Goal: Task Accomplishment & Management: Manage account settings

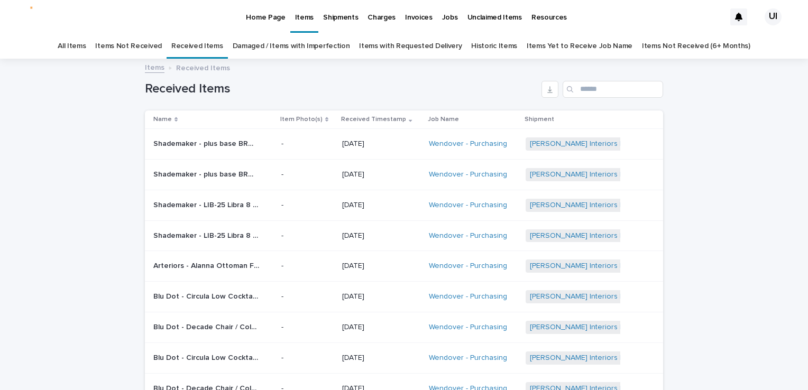
click at [313, 43] on link "Damaged / Items with Imperfection" at bounding box center [291, 46] width 117 height 25
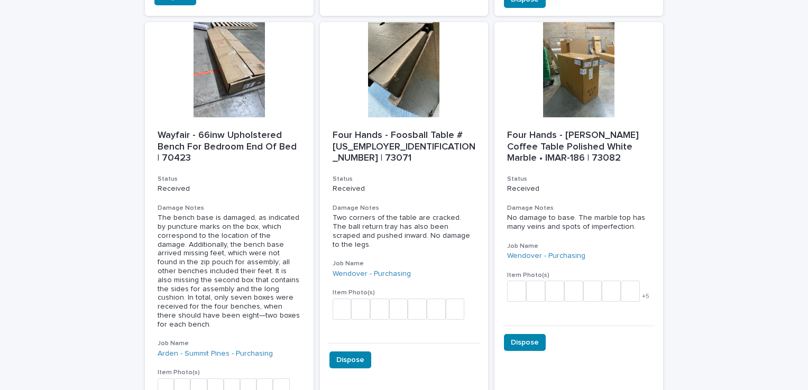
scroll to position [794, 0]
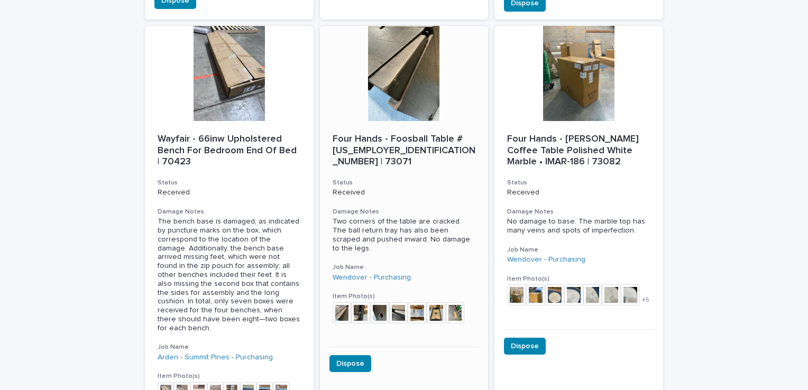
click at [404, 54] on div at bounding box center [404, 73] width 169 height 95
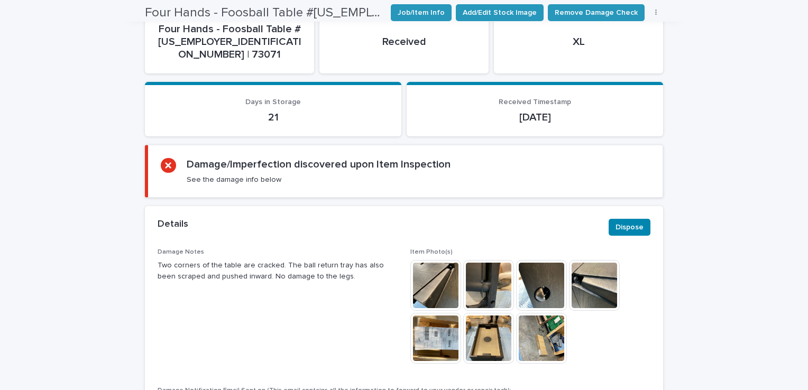
scroll to position [529, 0]
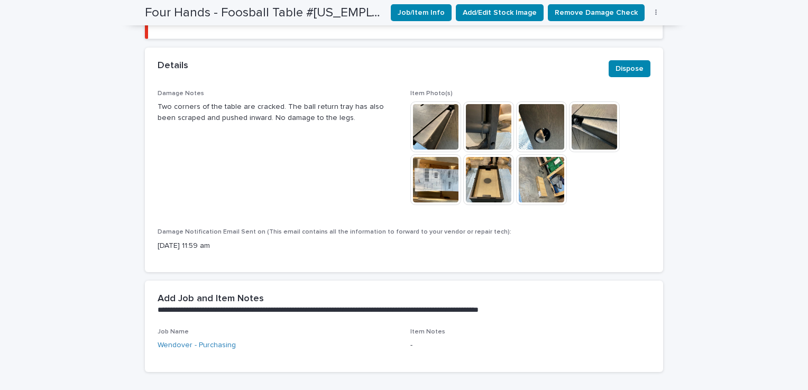
click at [535, 104] on img at bounding box center [541, 127] width 51 height 51
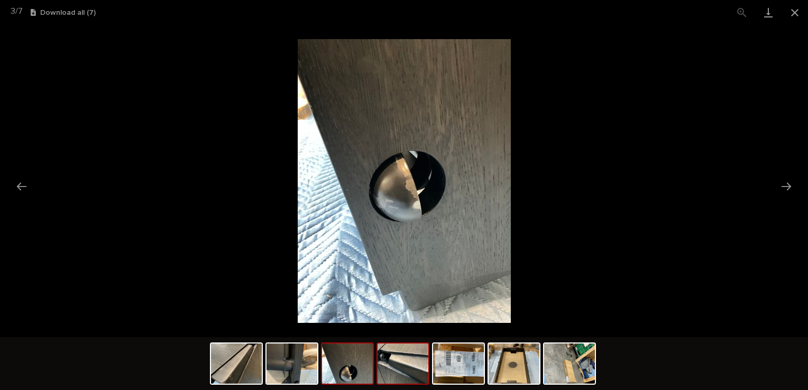
click at [396, 371] on img at bounding box center [403, 364] width 51 height 40
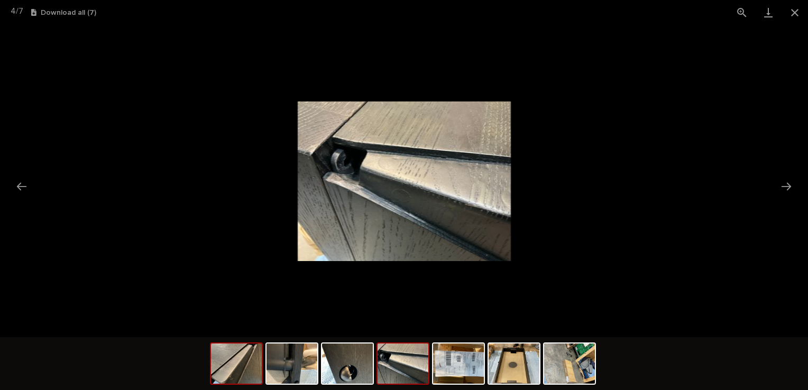
click at [222, 375] on img at bounding box center [236, 364] width 51 height 40
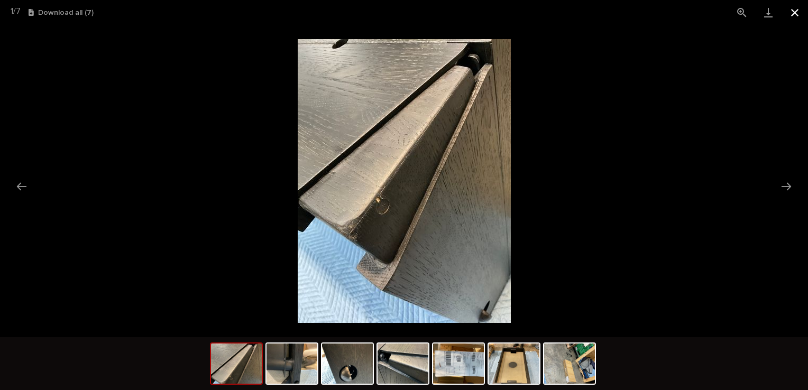
click at [795, 9] on button "Close gallery" at bounding box center [795, 12] width 26 height 25
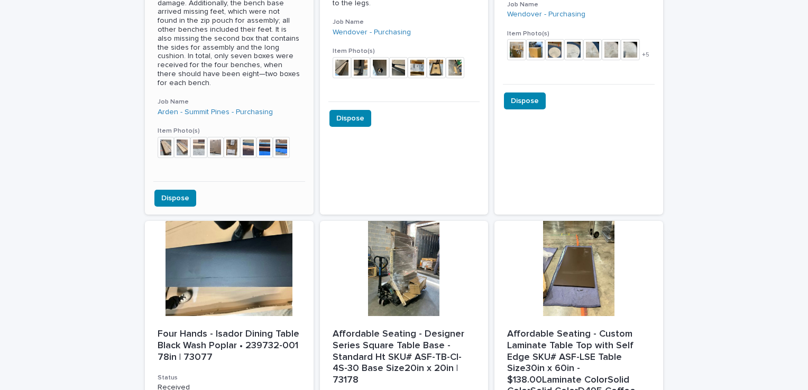
scroll to position [1198, 0]
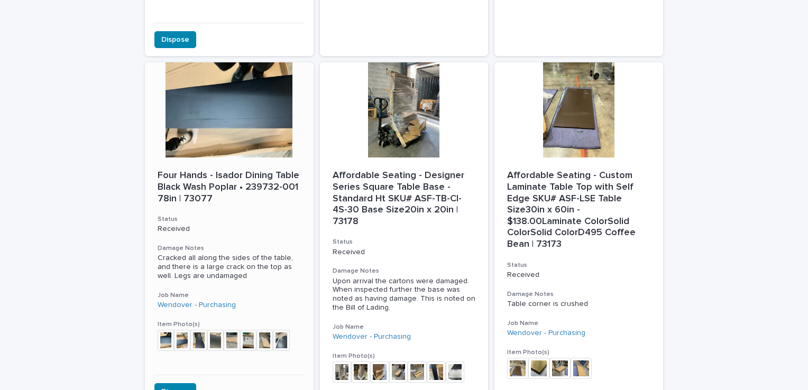
click at [218, 79] on div at bounding box center [229, 109] width 169 height 95
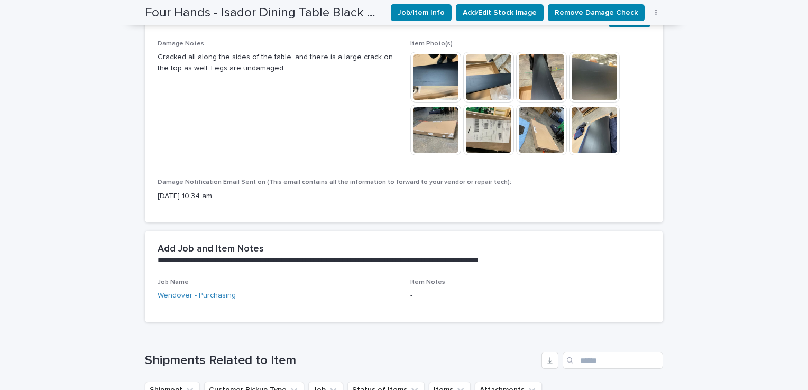
scroll to position [532, 0]
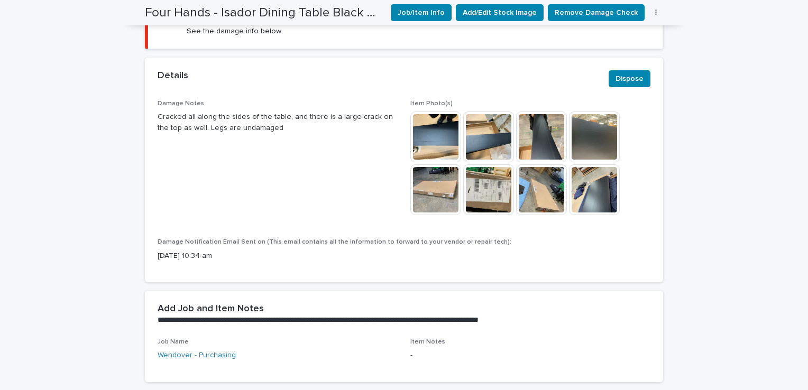
click at [588, 192] on img at bounding box center [594, 190] width 51 height 51
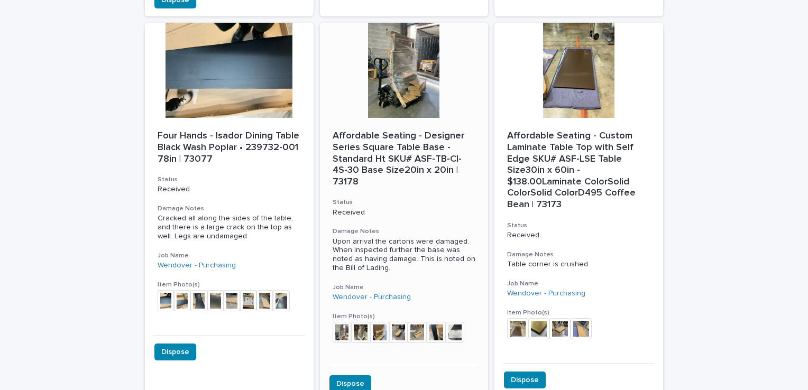
scroll to position [1251, 0]
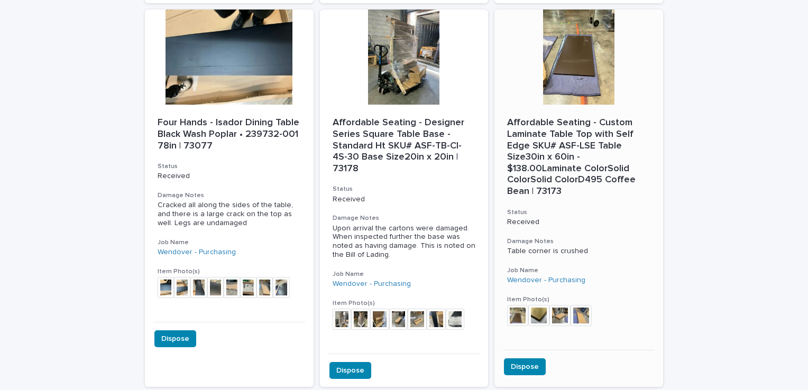
click at [561, 61] on div at bounding box center [579, 57] width 169 height 95
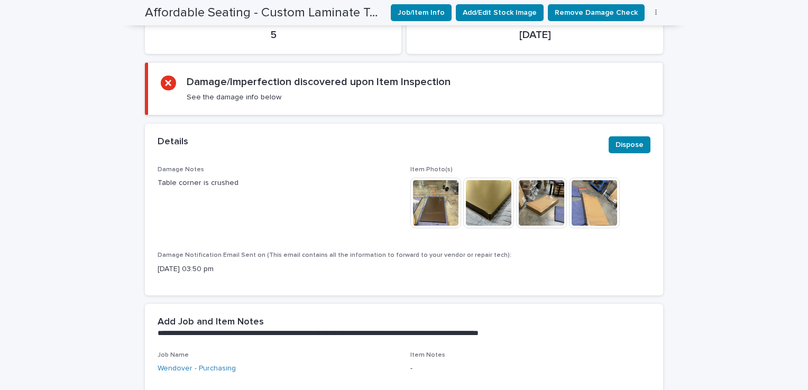
scroll to position [582, 0]
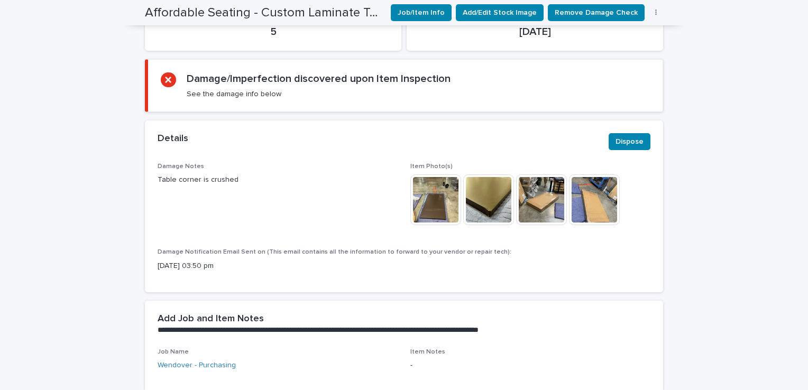
click at [501, 191] on img at bounding box center [488, 200] width 51 height 51
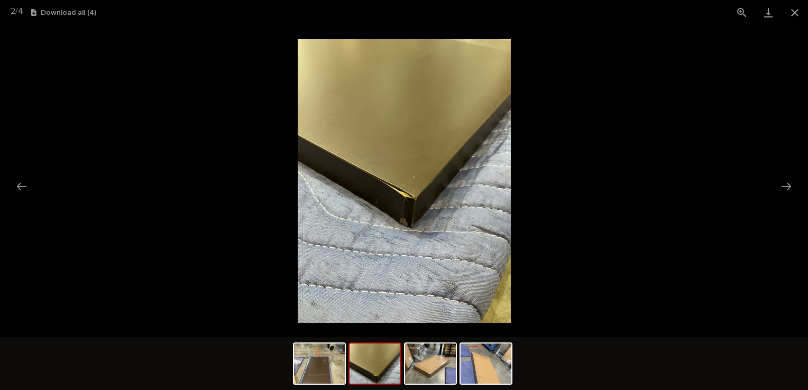
click at [444, 140] on img at bounding box center [404, 181] width 213 height 284
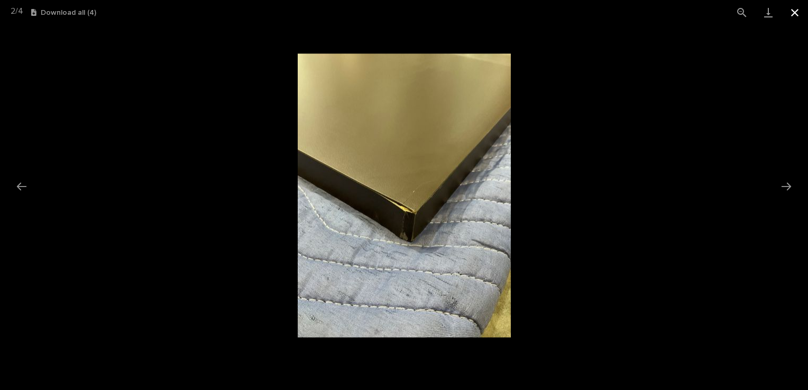
click at [796, 6] on button "Close gallery" at bounding box center [795, 12] width 26 height 25
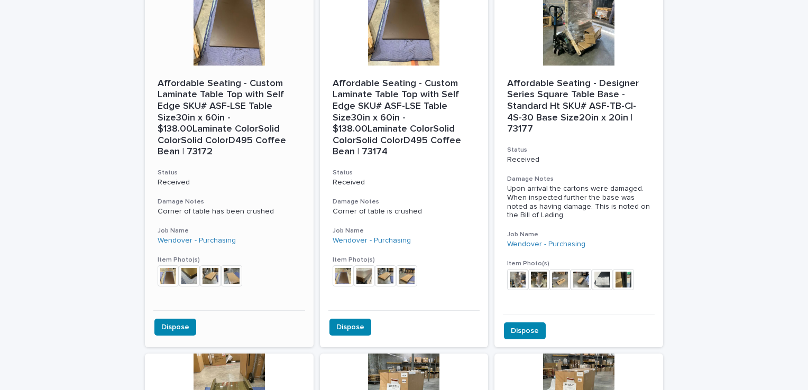
scroll to position [1568, 0]
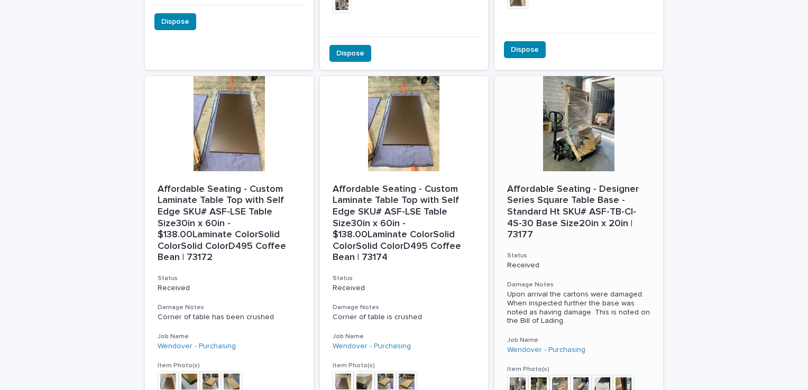
click at [554, 86] on div at bounding box center [579, 123] width 169 height 95
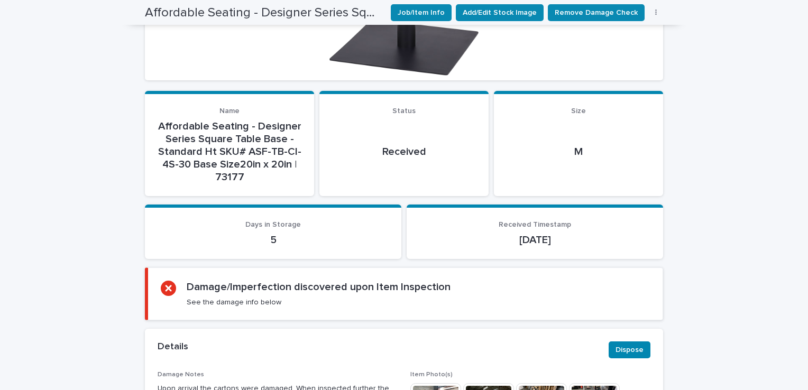
scroll to position [647, 0]
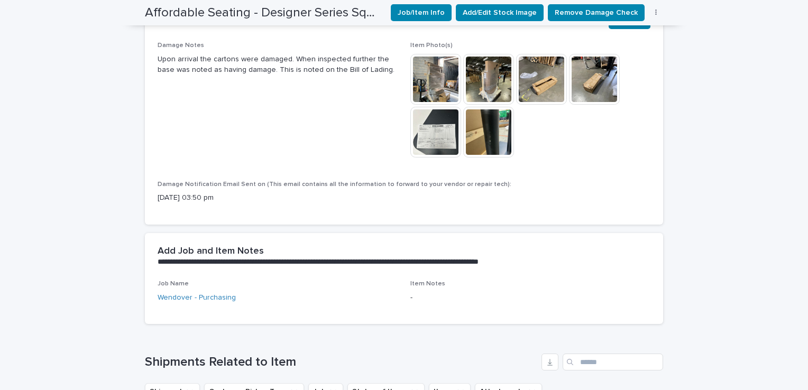
click at [482, 113] on img at bounding box center [488, 132] width 51 height 51
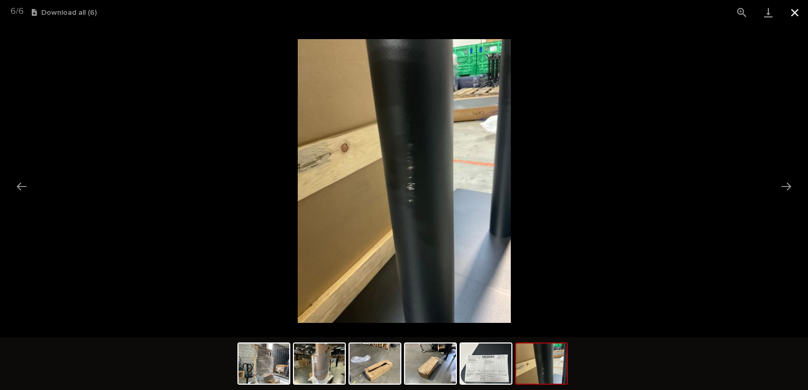
click at [793, 12] on button "Close gallery" at bounding box center [795, 12] width 26 height 25
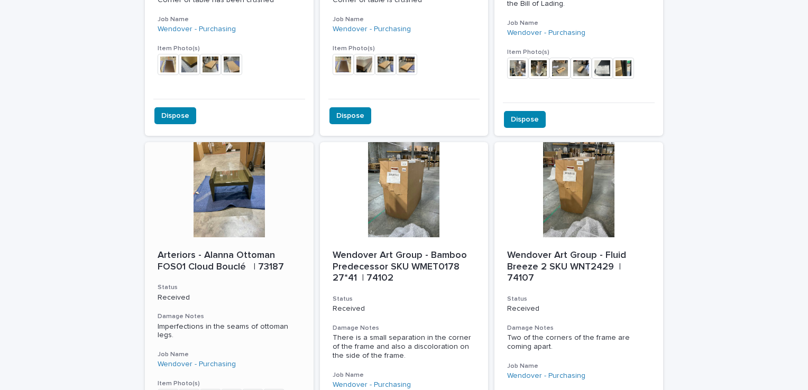
scroll to position [1939, 0]
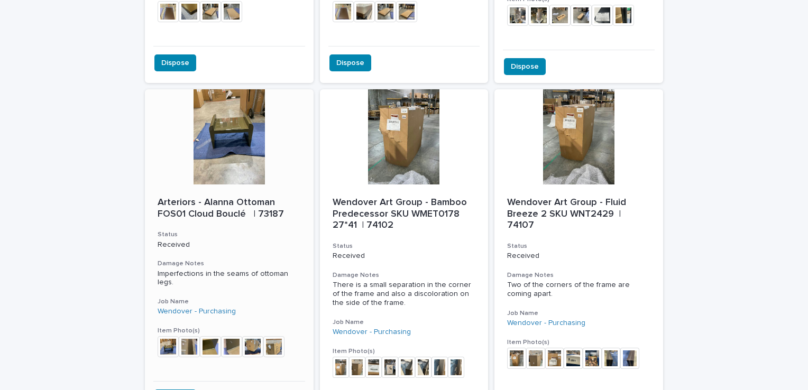
click at [222, 105] on div at bounding box center [229, 136] width 169 height 95
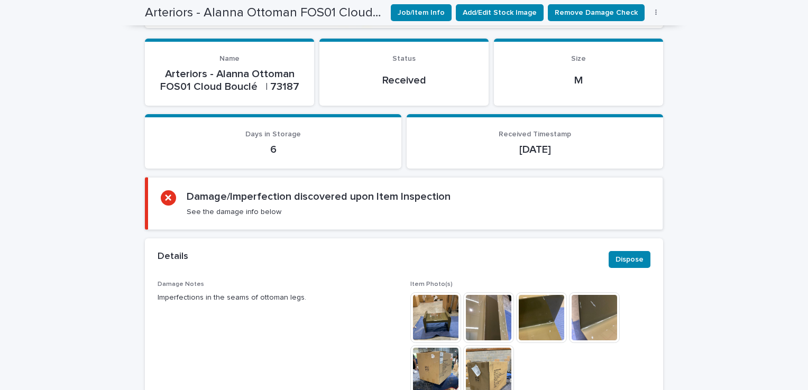
scroll to position [423, 0]
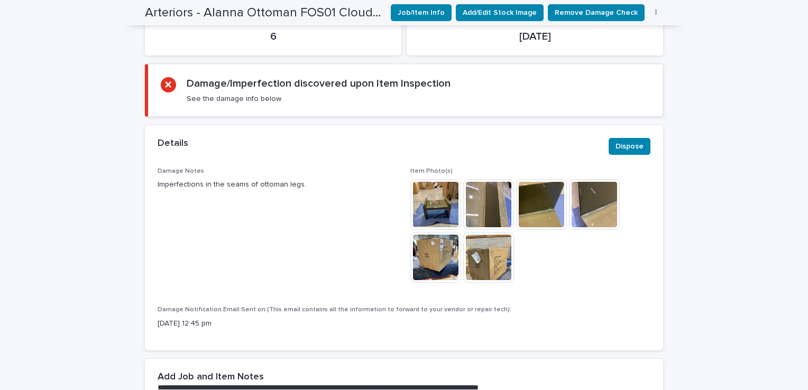
click at [438, 213] on img at bounding box center [436, 204] width 51 height 51
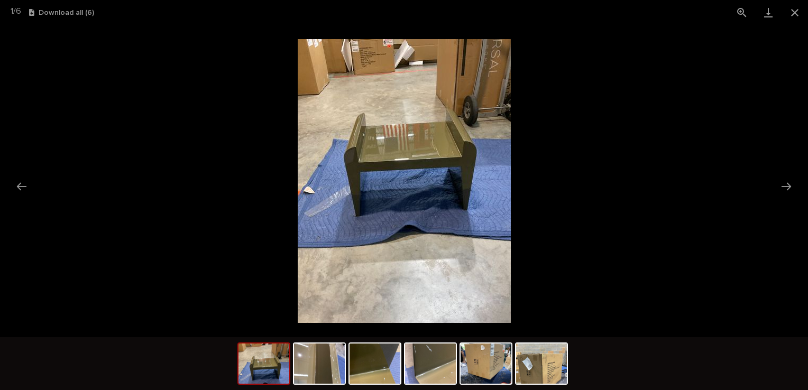
click at [280, 362] on img at bounding box center [264, 364] width 51 height 40
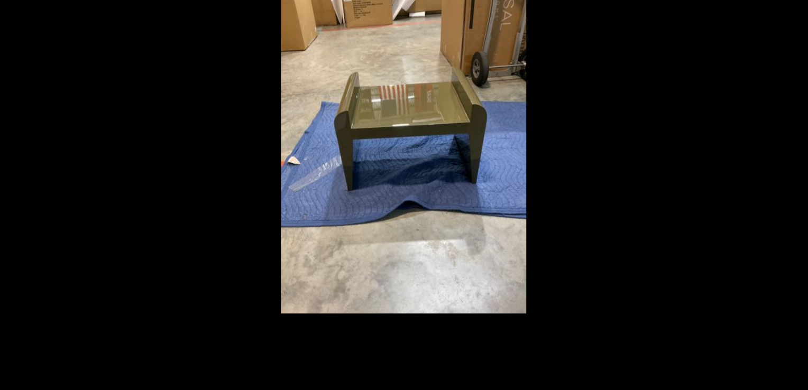
scroll to position [0, 0]
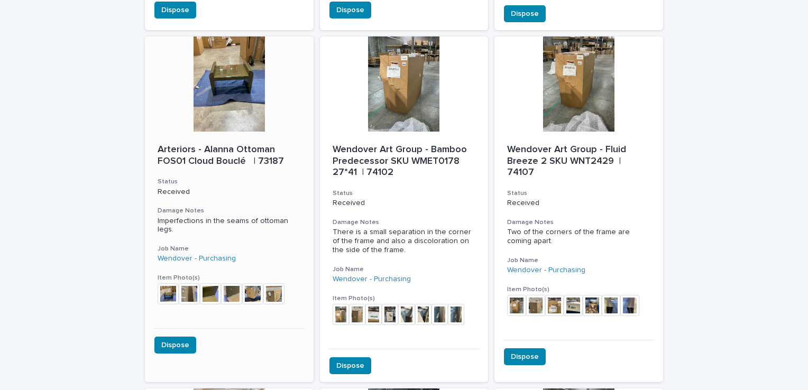
scroll to position [1939, 0]
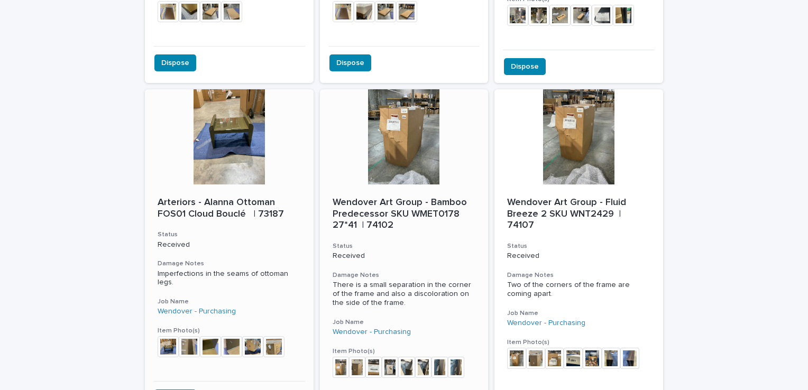
click at [390, 109] on div at bounding box center [404, 136] width 169 height 95
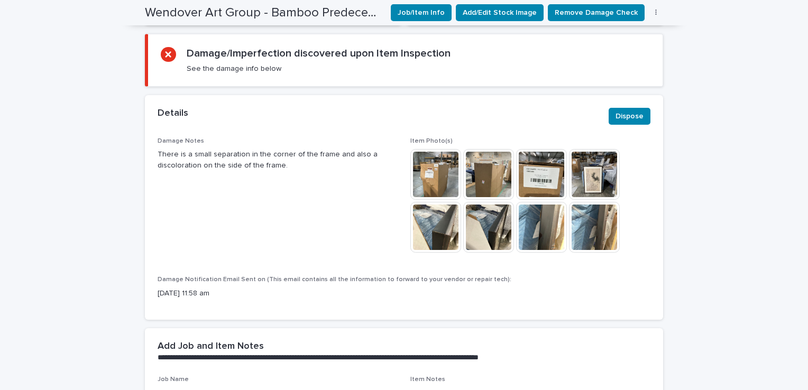
scroll to position [476, 0]
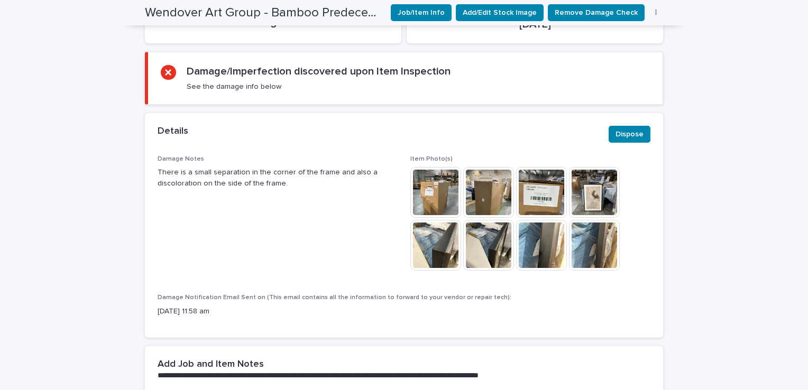
click at [432, 244] on img at bounding box center [436, 245] width 51 height 51
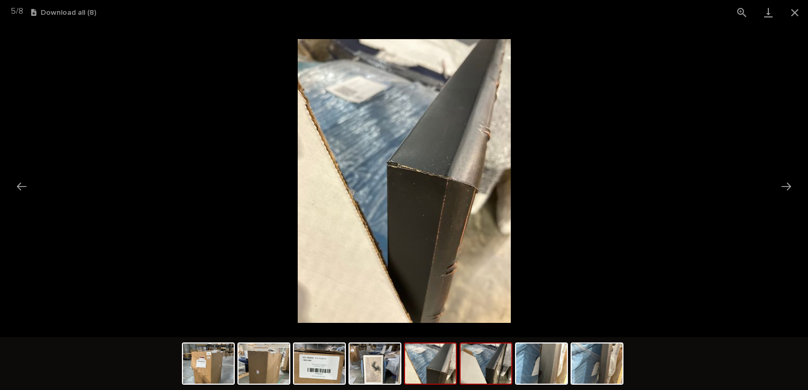
click at [479, 360] on img at bounding box center [486, 364] width 51 height 40
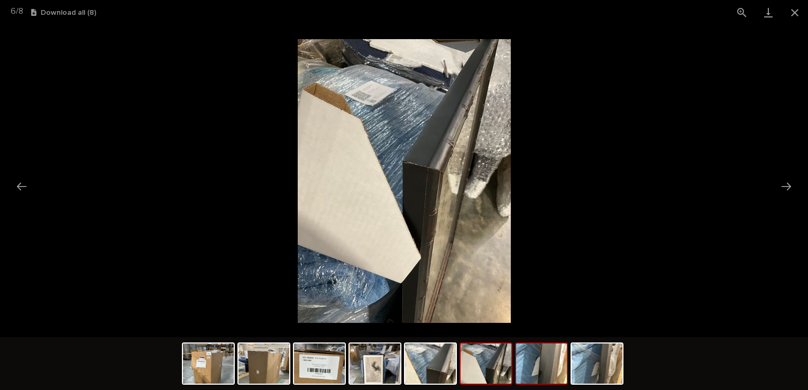
click at [535, 358] on img at bounding box center [541, 364] width 51 height 40
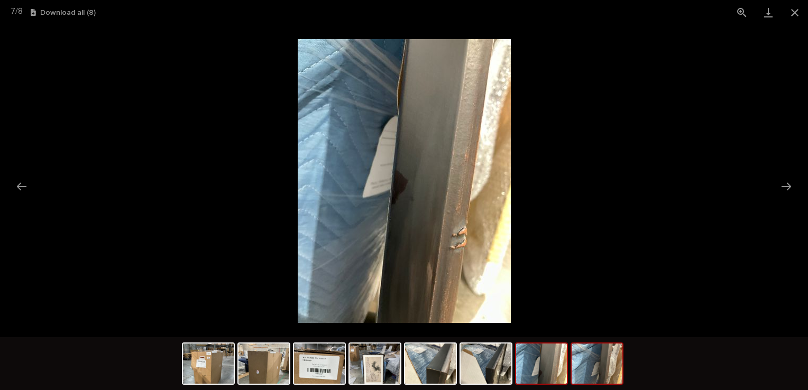
click at [612, 363] on img at bounding box center [597, 364] width 51 height 40
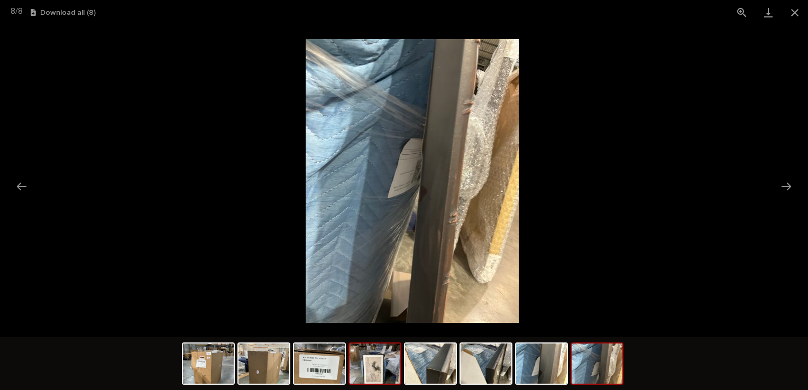
click at [389, 368] on img at bounding box center [375, 364] width 51 height 40
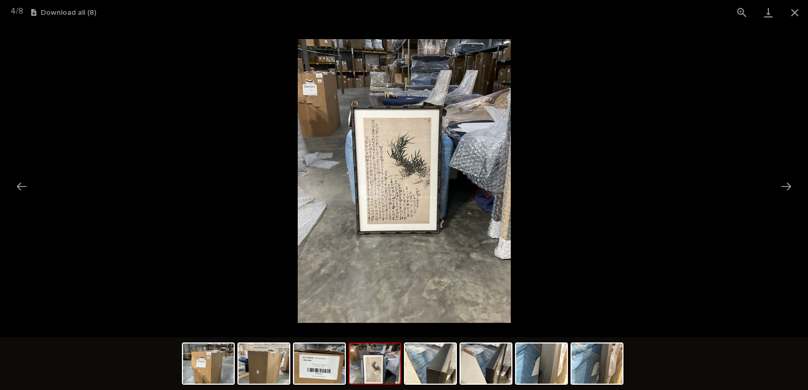
click at [423, 213] on img at bounding box center [404, 181] width 213 height 284
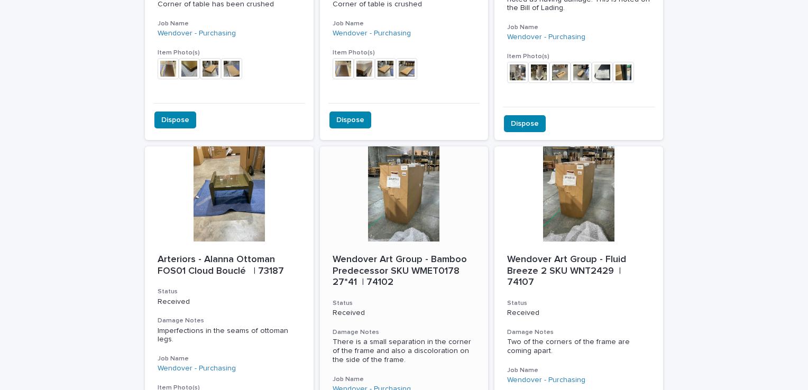
scroll to position [1939, 0]
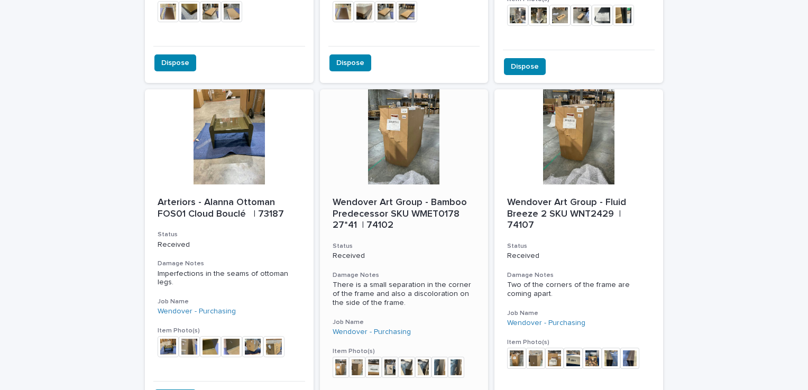
click at [430, 93] on div at bounding box center [404, 136] width 169 height 95
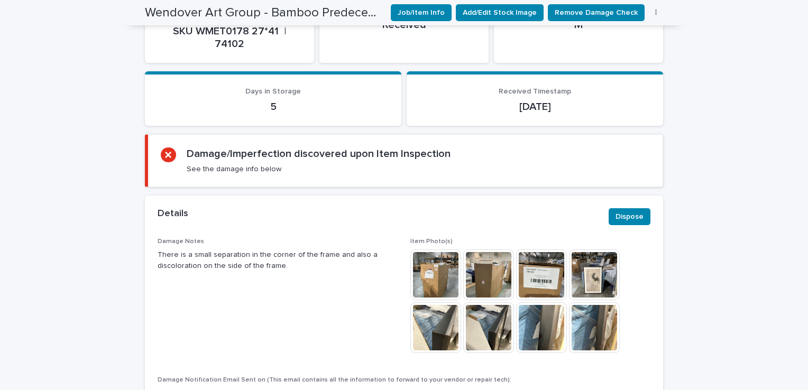
scroll to position [404, 0]
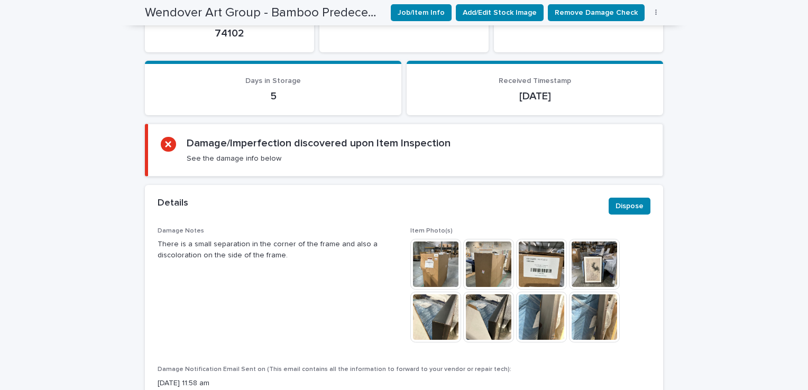
click at [584, 255] on img at bounding box center [594, 264] width 51 height 51
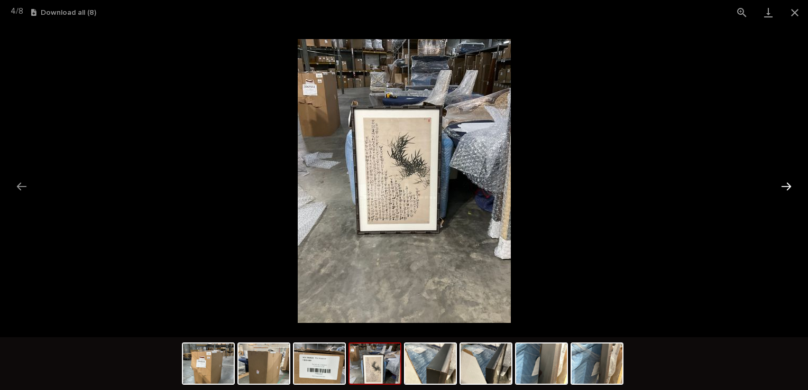
click at [783, 185] on button "Next slide" at bounding box center [787, 186] width 22 height 21
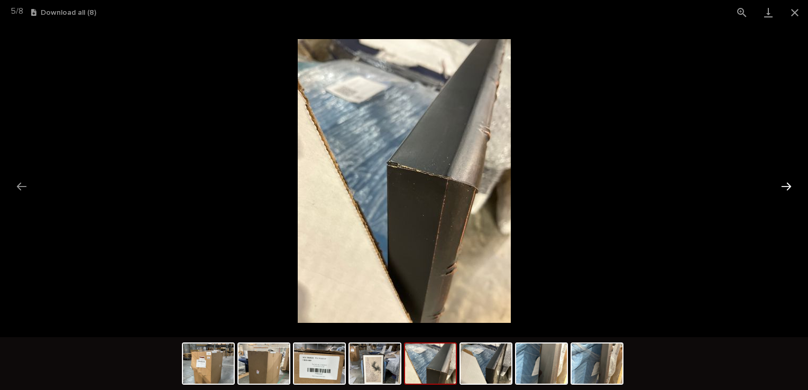
click at [784, 187] on button "Next slide" at bounding box center [787, 186] width 22 height 21
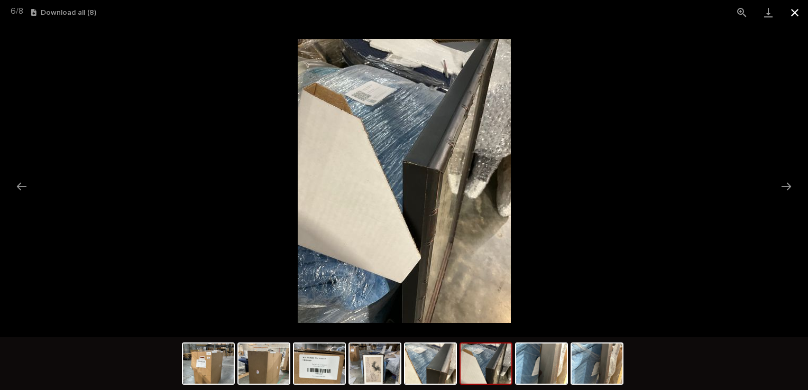
click at [795, 15] on button "Close gallery" at bounding box center [795, 12] width 26 height 25
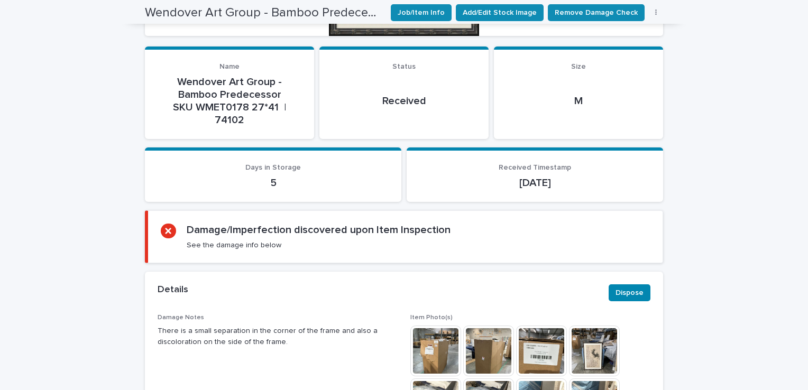
scroll to position [476, 0]
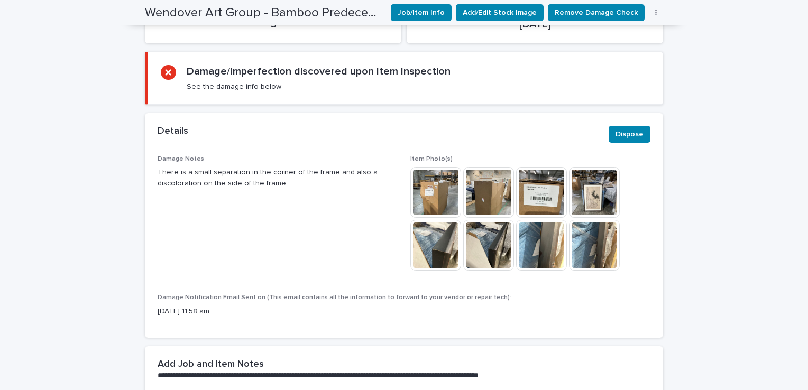
drag, startPoint x: 152, startPoint y: 156, endPoint x: 278, endPoint y: 170, distance: 126.8
click at [278, 170] on div "Damage Notes There is a small separation in the corner of the frame and also a …" at bounding box center [404, 247] width 519 height 183
click at [186, 232] on span "Damage Notes There is a small separation in the corner of the frame and also a …" at bounding box center [278, 219] width 240 height 126
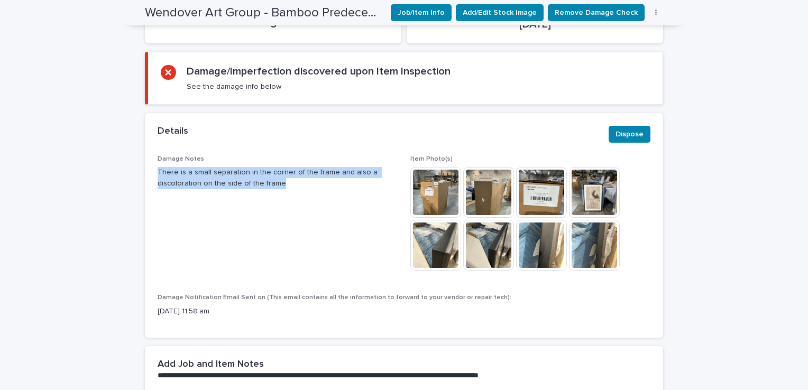
drag, startPoint x: 152, startPoint y: 158, endPoint x: 272, endPoint y: 172, distance: 121.5
click at [272, 172] on div "Damage Notes There is a small separation in the corner of the frame and also a …" at bounding box center [404, 247] width 519 height 183
drag, startPoint x: 272, startPoint y: 172, endPoint x: 266, endPoint y: 170, distance: 7.2
copy p "There is a small separation in the corner of the frame and also a discoloration…"
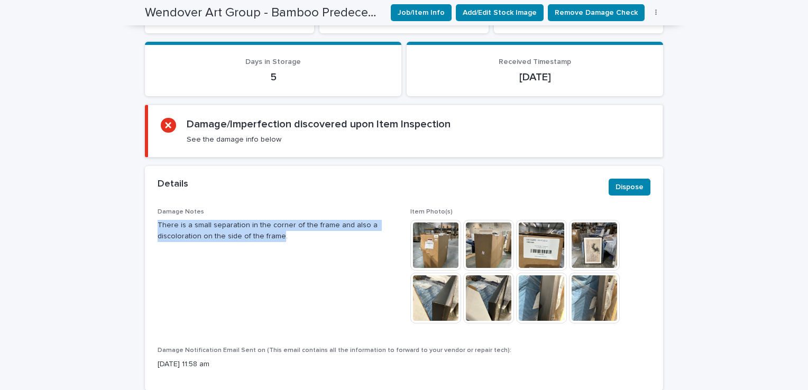
scroll to position [317, 0]
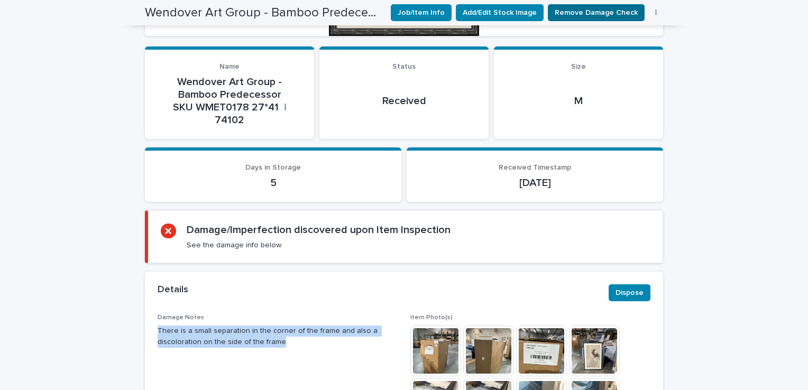
click at [572, 8] on span "Remove Damage Check" at bounding box center [596, 12] width 83 height 11
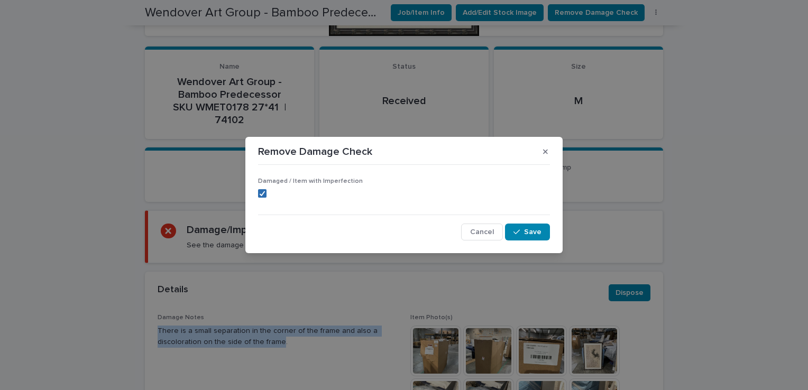
click at [265, 194] on icon at bounding box center [262, 193] width 6 height 5
click at [537, 229] on span "Save" at bounding box center [532, 232] width 17 height 7
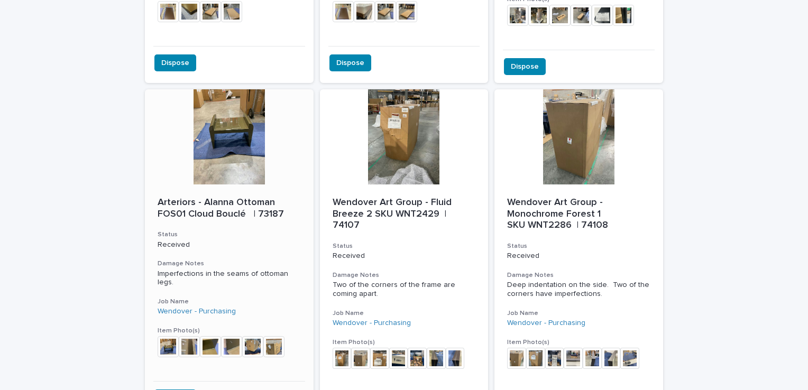
scroll to position [1992, 0]
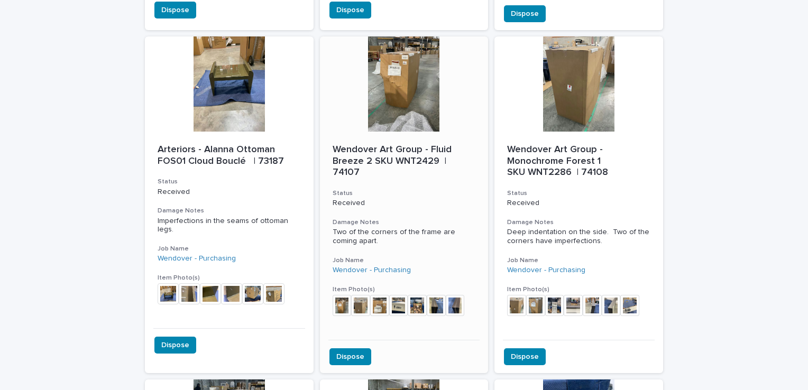
click at [396, 68] on div at bounding box center [404, 84] width 169 height 95
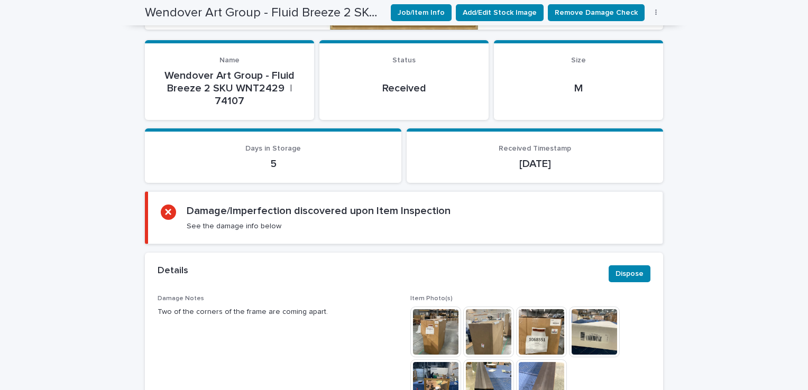
scroll to position [486, 0]
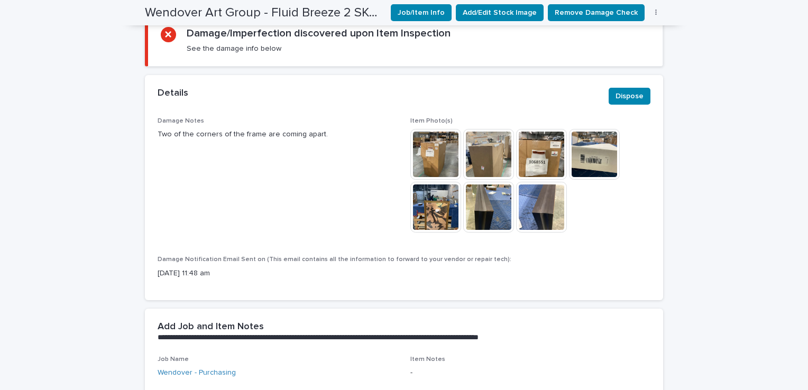
click at [472, 204] on img at bounding box center [488, 207] width 51 height 51
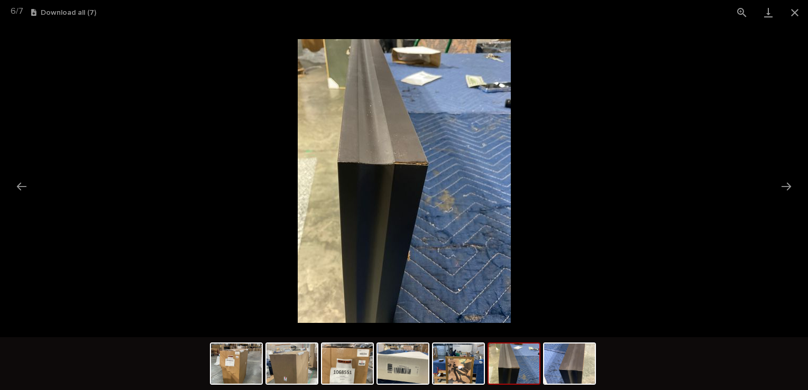
click at [514, 361] on img at bounding box center [514, 364] width 51 height 40
click at [565, 366] on img at bounding box center [569, 364] width 51 height 40
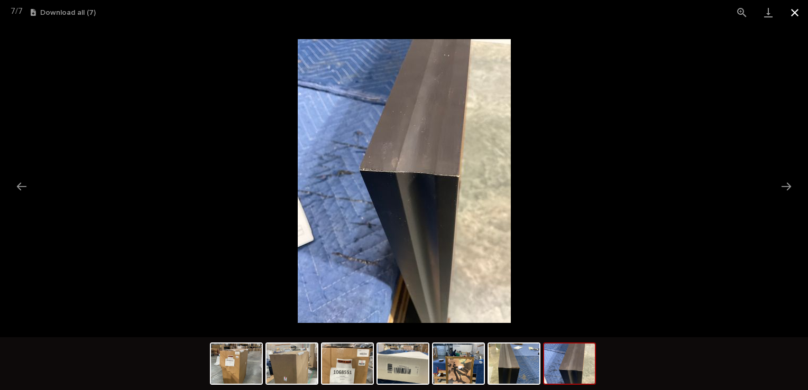
click at [796, 13] on button "Close gallery" at bounding box center [795, 12] width 26 height 25
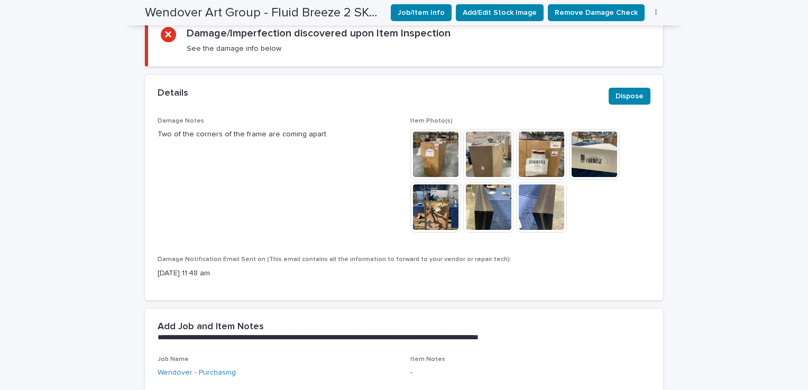
drag, startPoint x: 154, startPoint y: 130, endPoint x: 315, endPoint y: 134, distance: 160.9
click at [316, 134] on p "Two of the corners of the frame are coming apart." at bounding box center [278, 134] width 240 height 11
drag, startPoint x: 315, startPoint y: 134, endPoint x: 305, endPoint y: 135, distance: 10.1
copy p "Two of the corners of the frame are coming apart."
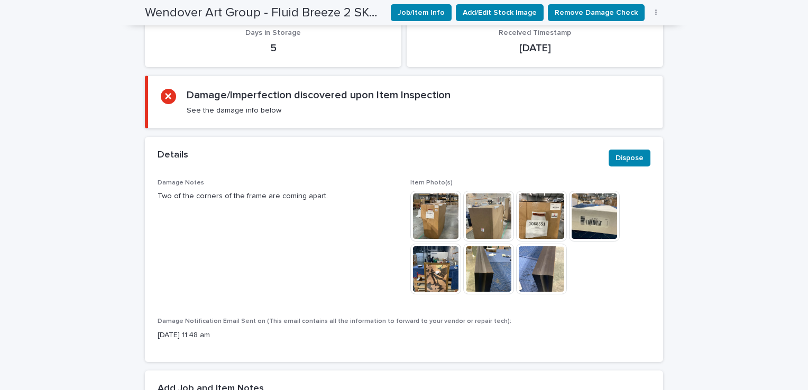
scroll to position [328, 0]
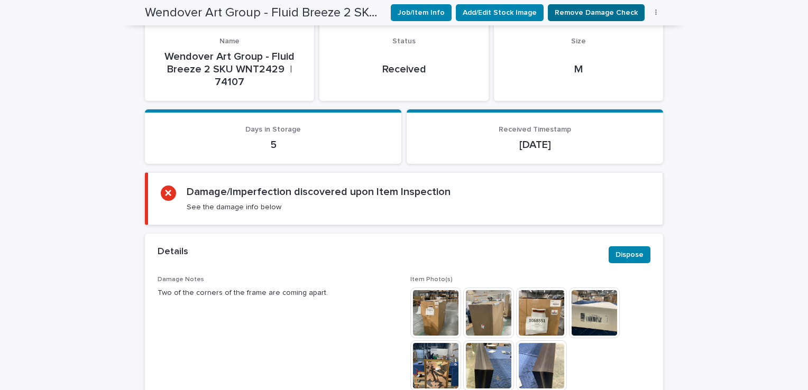
click at [576, 7] on button "Remove Damage Check" at bounding box center [596, 12] width 97 height 17
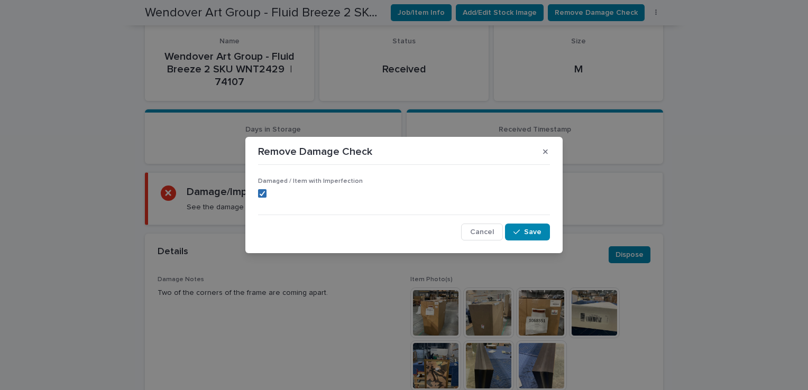
click at [263, 194] on polyline at bounding box center [262, 194] width 5 height 4
click at [542, 235] on button "Save" at bounding box center [527, 232] width 45 height 17
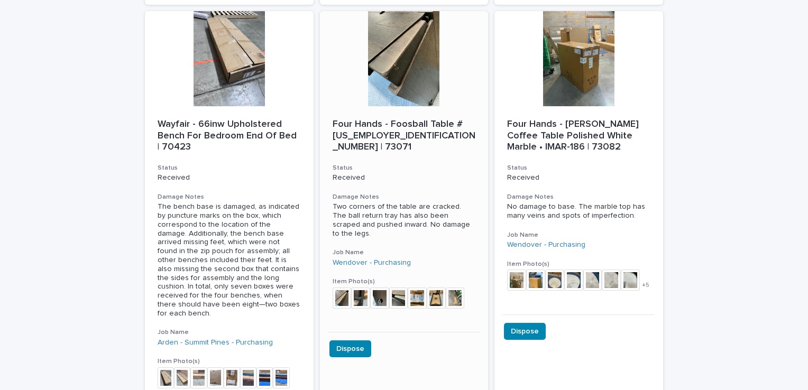
scroll to position [828, 0]
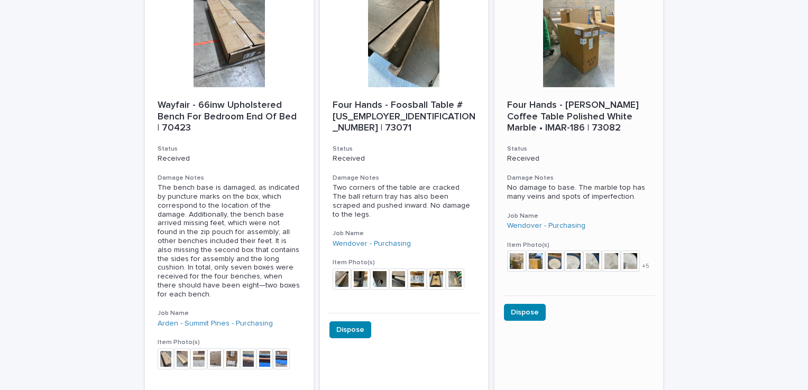
click at [580, 70] on div at bounding box center [579, 39] width 169 height 95
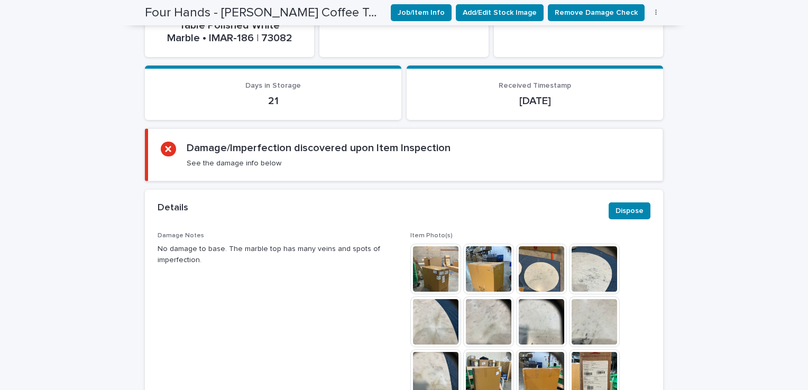
scroll to position [423, 0]
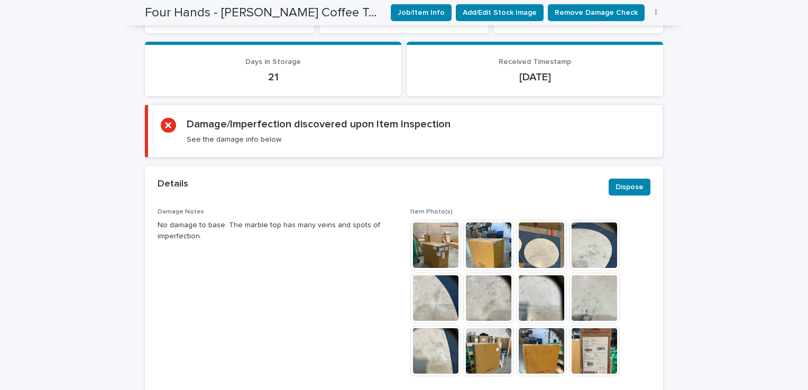
click at [575, 240] on img at bounding box center [594, 245] width 51 height 51
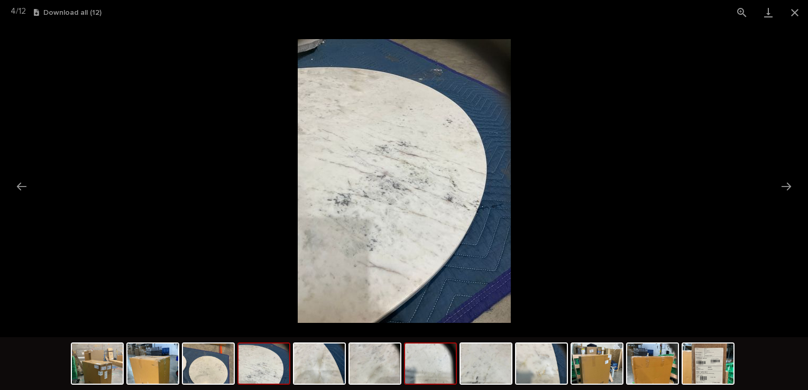
click at [430, 364] on img at bounding box center [430, 364] width 51 height 40
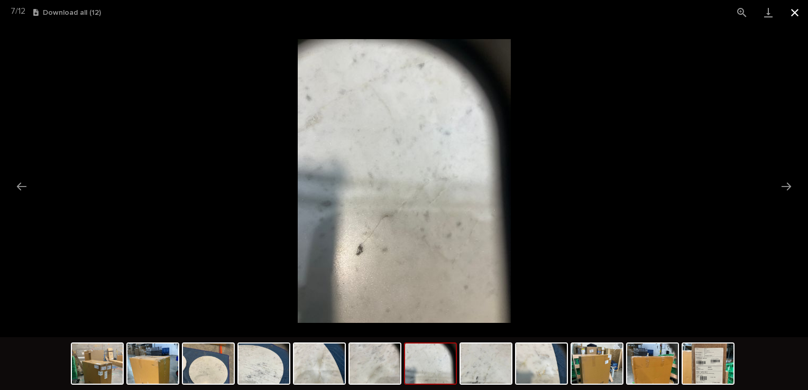
click at [797, 12] on button "Close gallery" at bounding box center [795, 12] width 26 height 25
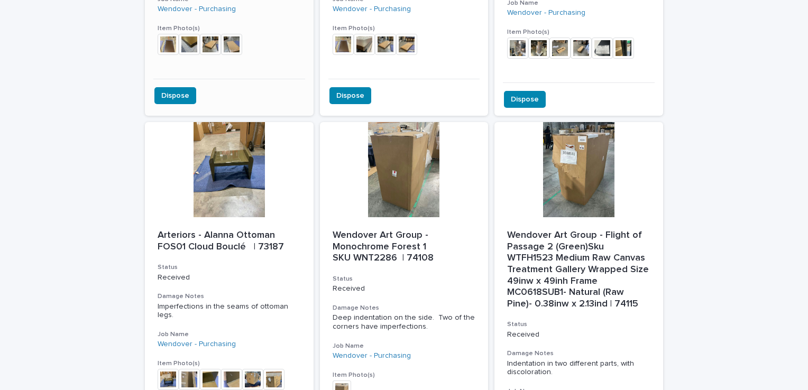
scroll to position [1939, 0]
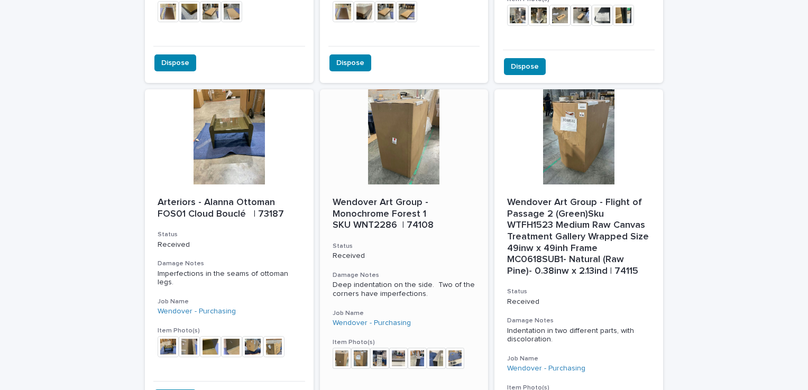
click at [376, 122] on div at bounding box center [404, 136] width 169 height 95
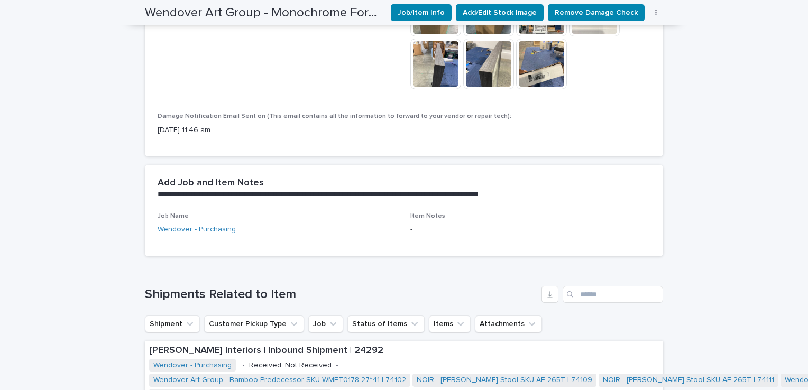
scroll to position [539, 0]
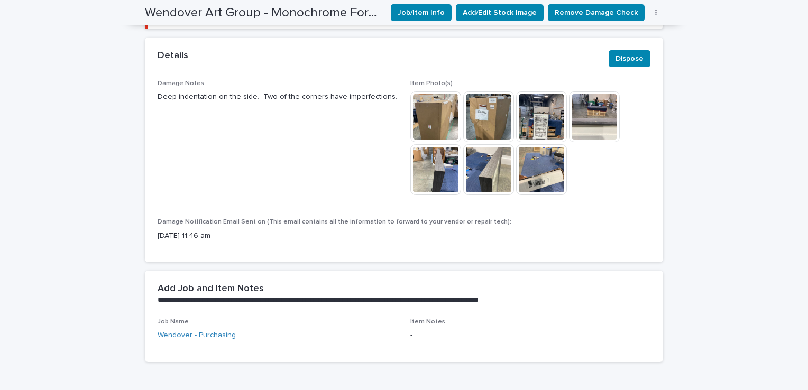
click at [428, 164] on img at bounding box center [436, 169] width 51 height 51
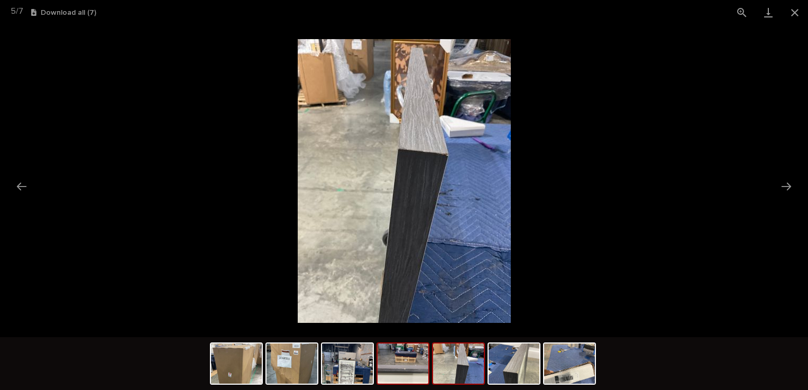
click at [417, 363] on img at bounding box center [403, 364] width 51 height 40
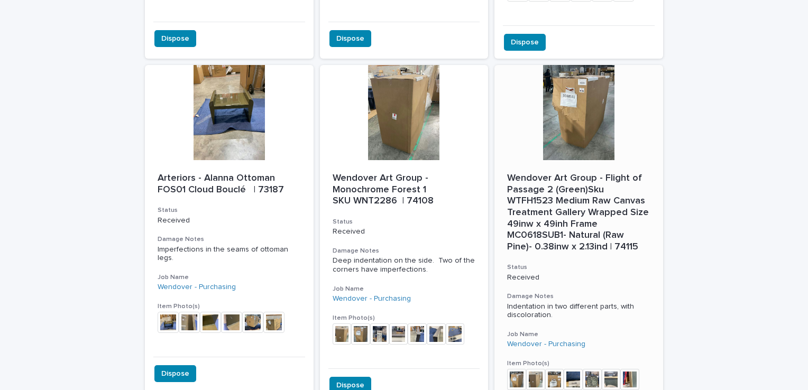
scroll to position [1939, 0]
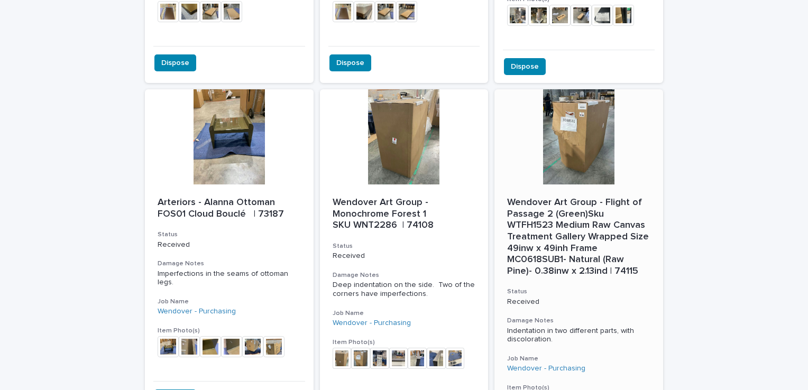
click at [582, 89] on div at bounding box center [579, 136] width 169 height 95
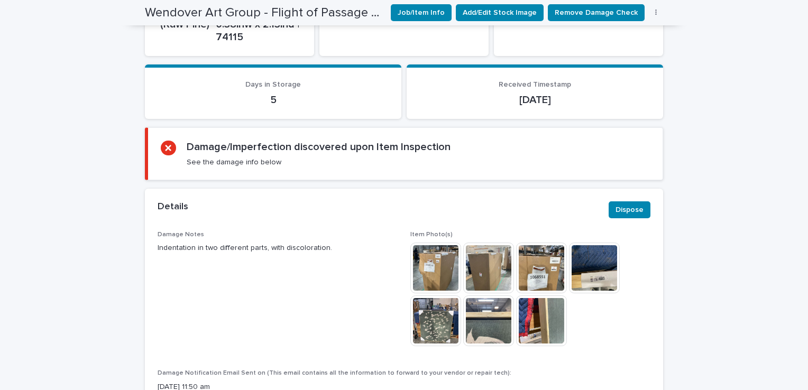
scroll to position [529, 0]
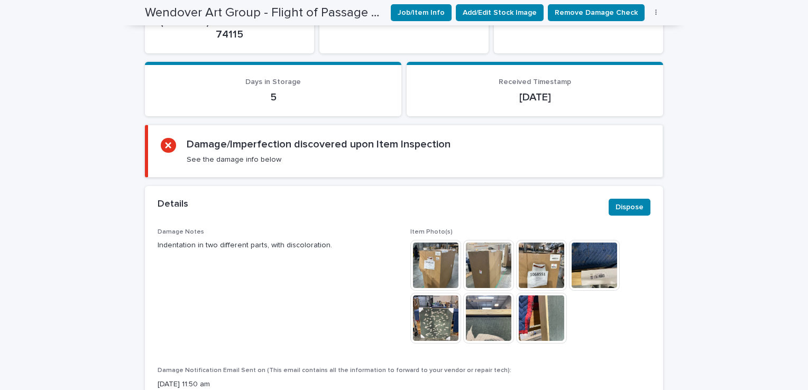
click at [495, 307] on img at bounding box center [488, 318] width 51 height 51
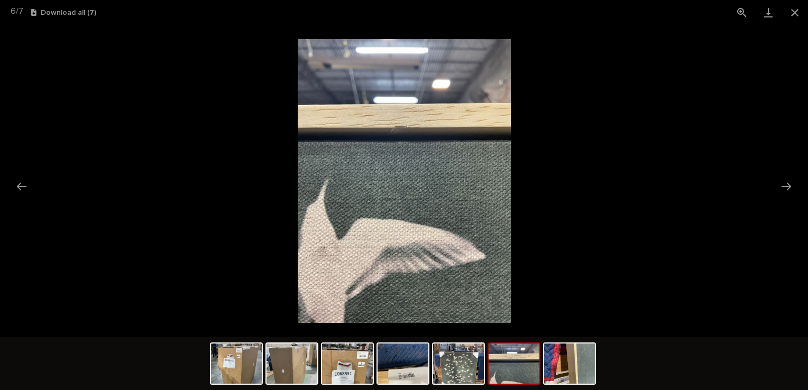
click at [513, 374] on img at bounding box center [514, 364] width 51 height 40
click at [513, 378] on img at bounding box center [514, 364] width 51 height 40
click at [558, 378] on img at bounding box center [569, 364] width 51 height 40
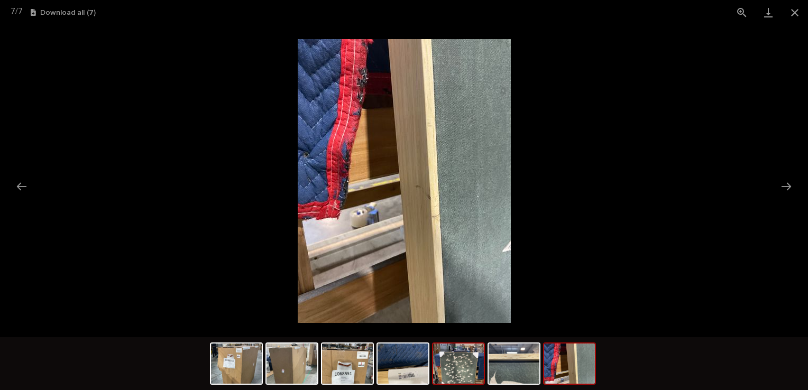
click at [459, 370] on img at bounding box center [458, 364] width 51 height 40
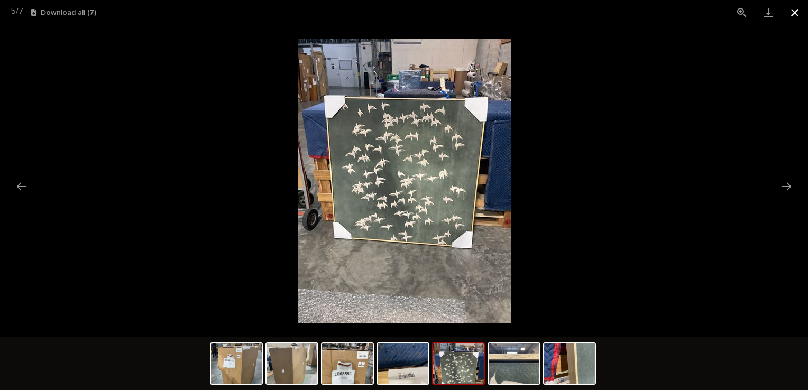
click at [792, 10] on button "Close gallery" at bounding box center [795, 12] width 26 height 25
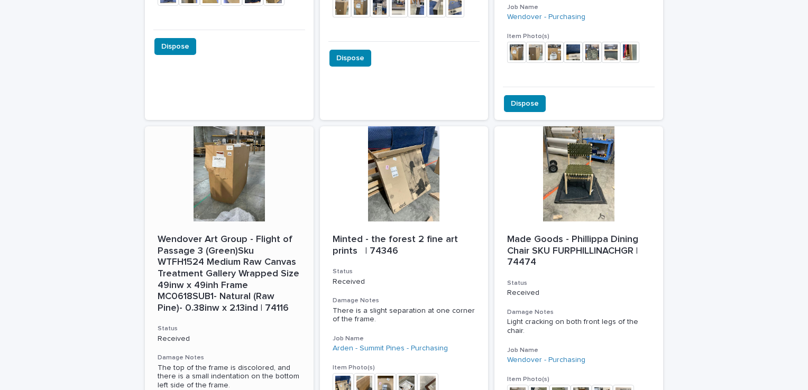
scroll to position [2309, 0]
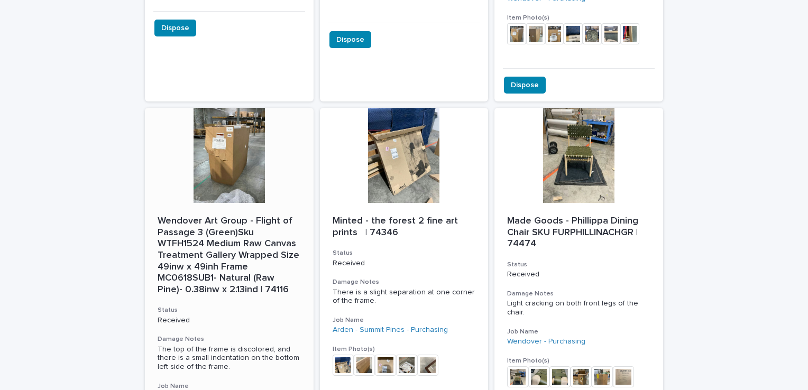
click at [232, 125] on div at bounding box center [229, 155] width 169 height 95
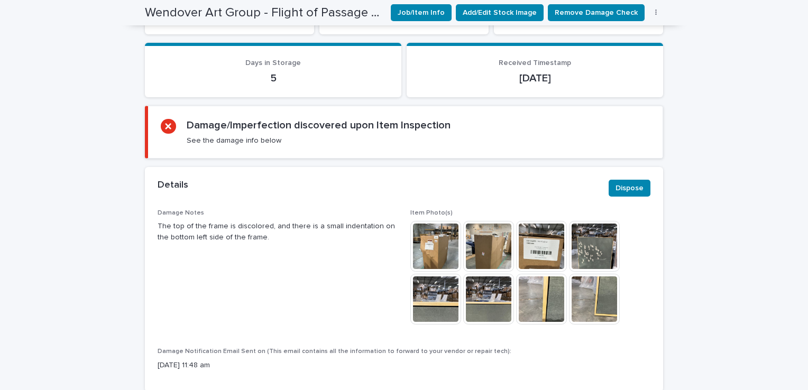
scroll to position [601, 0]
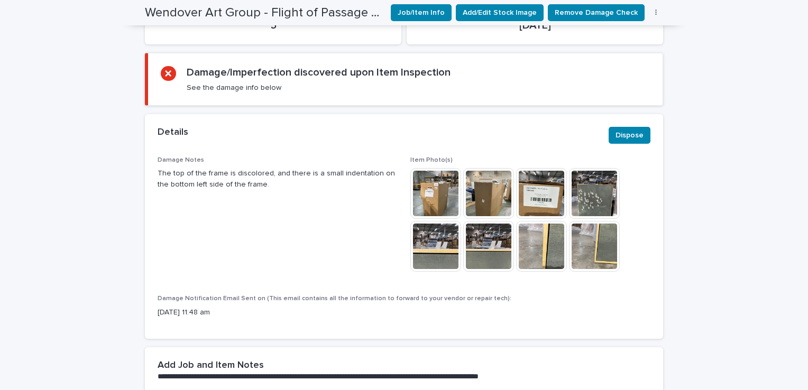
click at [542, 226] on img at bounding box center [541, 246] width 51 height 51
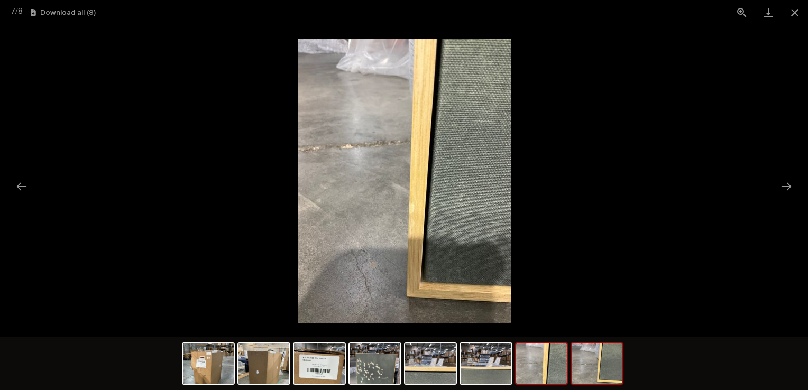
click at [612, 374] on img at bounding box center [597, 364] width 51 height 40
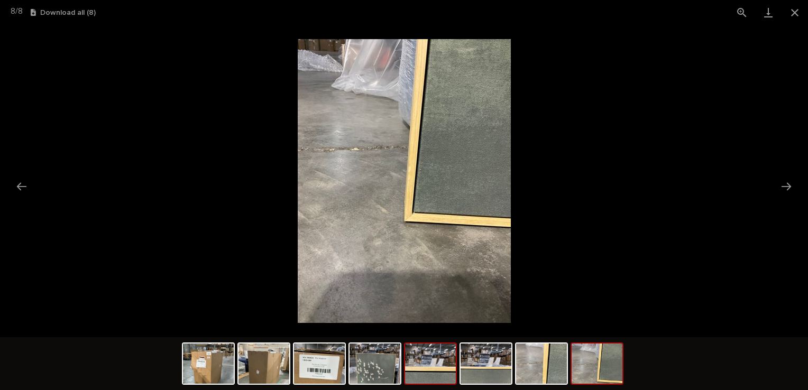
click at [448, 371] on img at bounding box center [430, 364] width 51 height 40
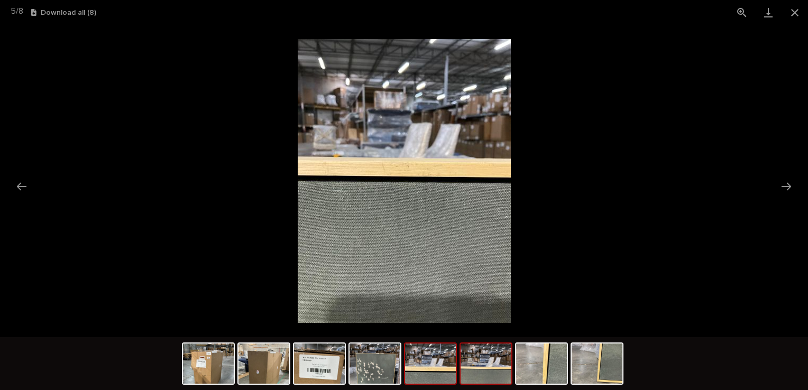
click at [488, 373] on img at bounding box center [486, 364] width 51 height 40
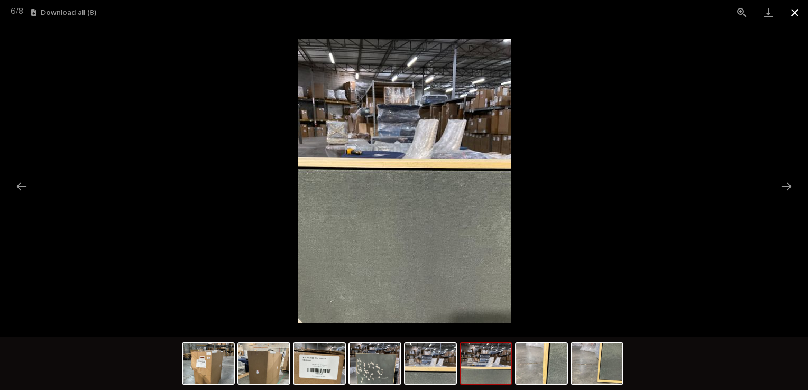
click at [796, 13] on button "Close gallery" at bounding box center [795, 12] width 26 height 25
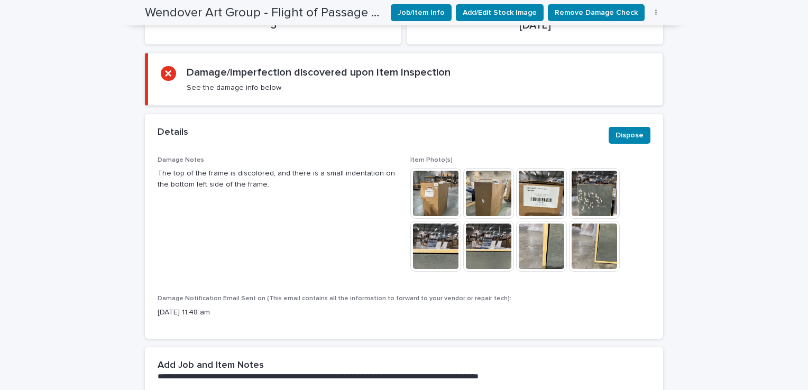
click at [149, 181] on div "Damage Notes The top of the frame is discolored, and there is a small indentati…" at bounding box center [404, 248] width 519 height 183
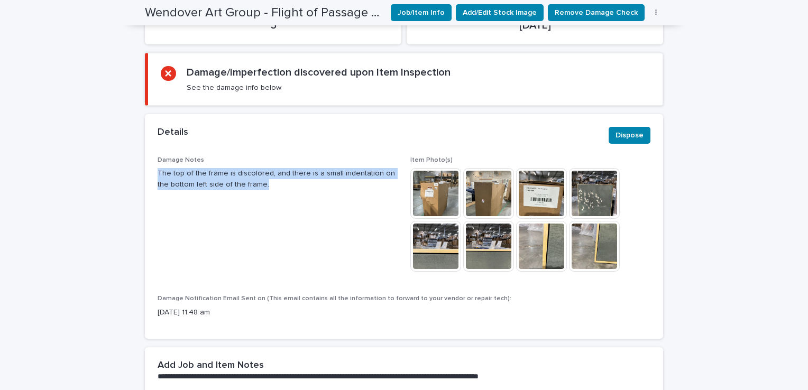
drag, startPoint x: 151, startPoint y: 172, endPoint x: 251, endPoint y: 189, distance: 101.3
click at [252, 189] on div "Damage Notes The top of the frame is discolored, and there is a small indentati…" at bounding box center [404, 248] width 519 height 183
drag, startPoint x: 251, startPoint y: 189, endPoint x: 217, endPoint y: 177, distance: 35.5
copy p "The top of the frame is discolored, and there is a small indentation on the bot…"
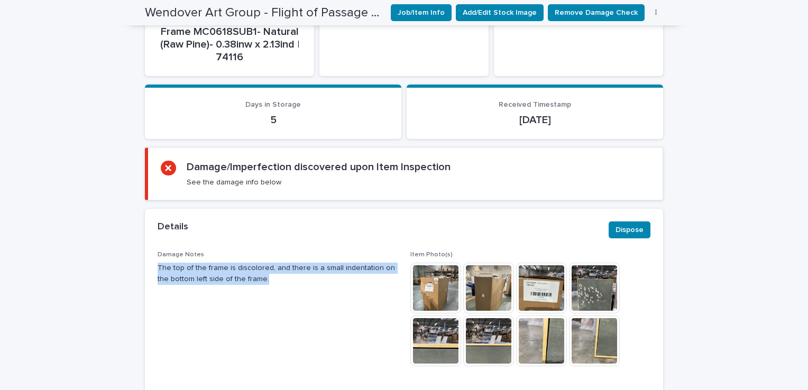
scroll to position [495, 0]
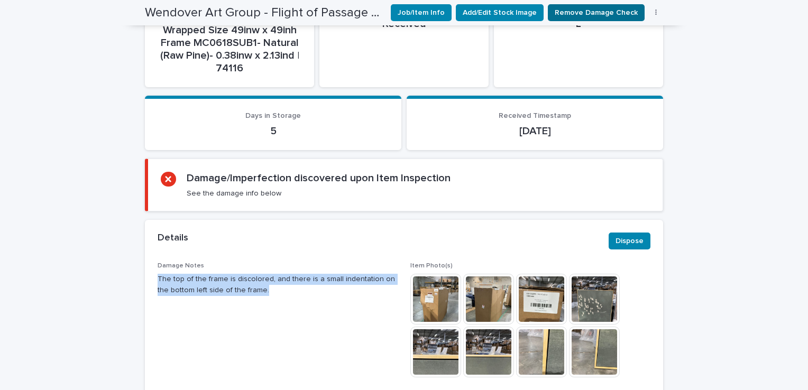
click at [569, 7] on span "Remove Damage Check" at bounding box center [596, 12] width 83 height 11
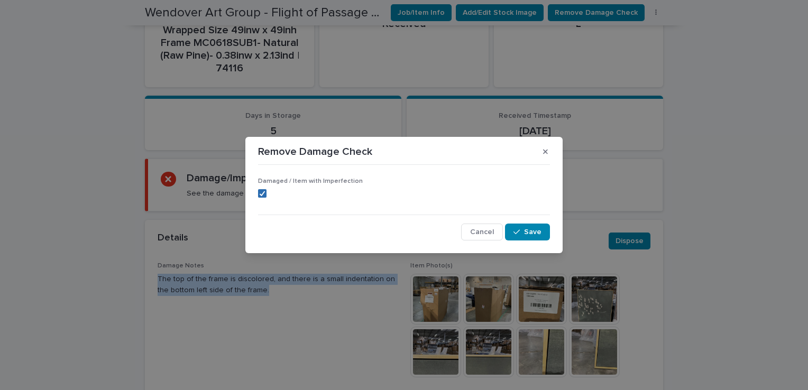
click at [262, 191] on icon at bounding box center [262, 193] width 6 height 5
click at [541, 225] on button "Save" at bounding box center [527, 232] width 45 height 17
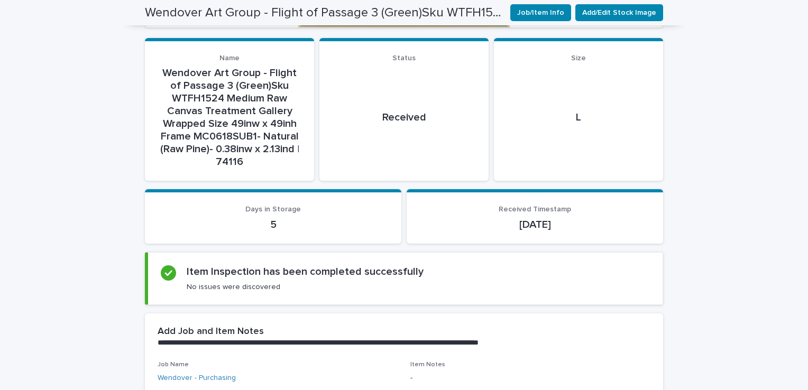
scroll to position [356, 0]
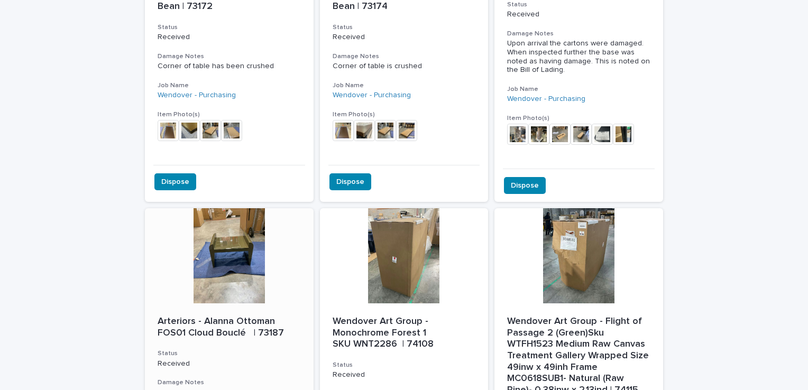
scroll to position [1939, 0]
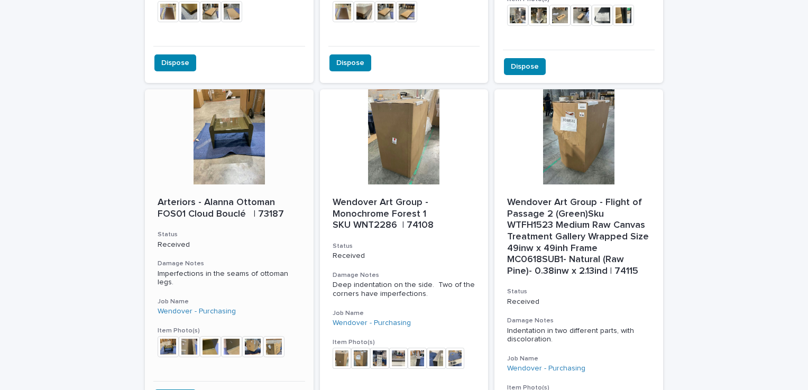
click at [230, 89] on div at bounding box center [229, 136] width 169 height 95
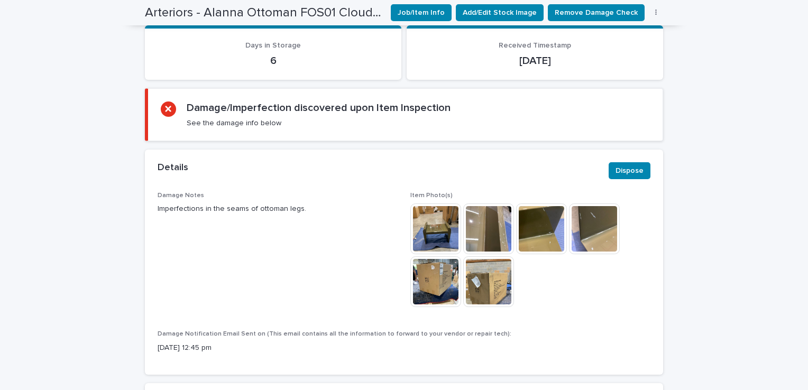
scroll to position [382, 0]
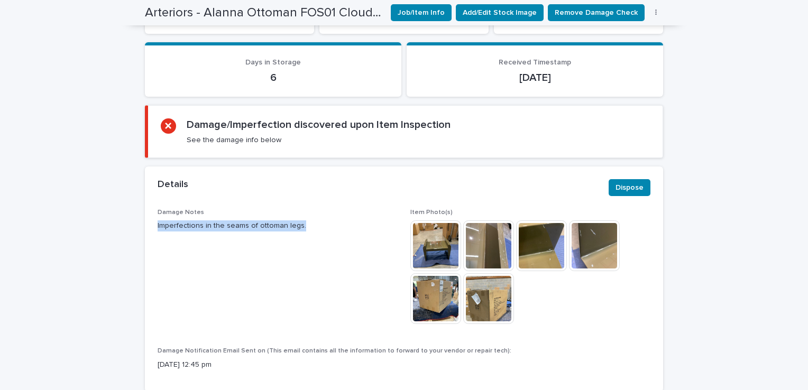
drag, startPoint x: 153, startPoint y: 220, endPoint x: 296, endPoint y: 226, distance: 143.0
click at [296, 226] on div "Damage Notes Imperfections in the seams of ottoman legs. Item Photo(s) This fil…" at bounding box center [404, 300] width 519 height 183
drag, startPoint x: 296, startPoint y: 226, endPoint x: 277, endPoint y: 229, distance: 19.3
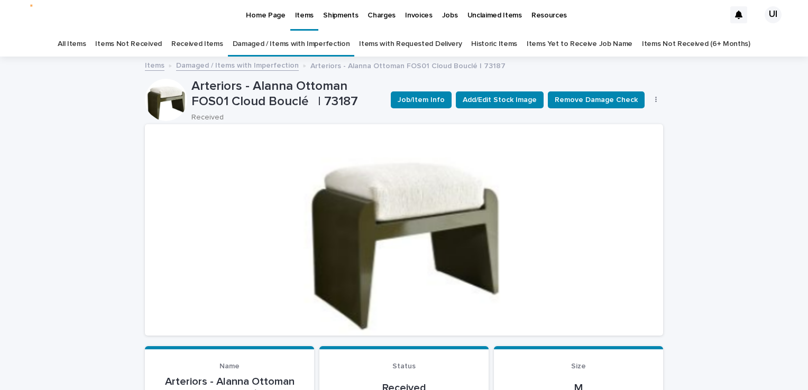
scroll to position [0, 0]
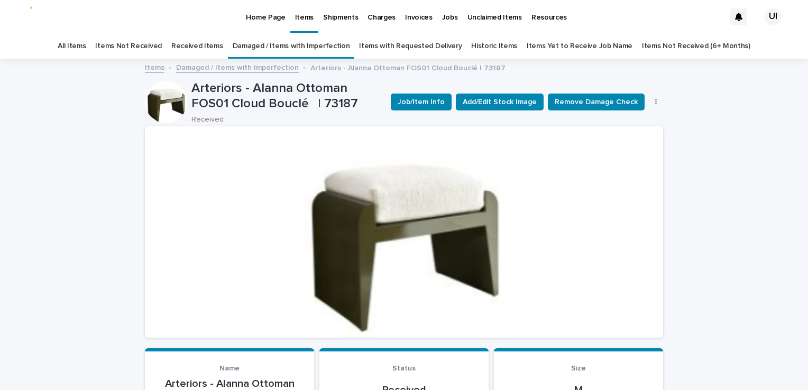
click at [190, 47] on link "Received Items" at bounding box center [197, 46] width 52 height 25
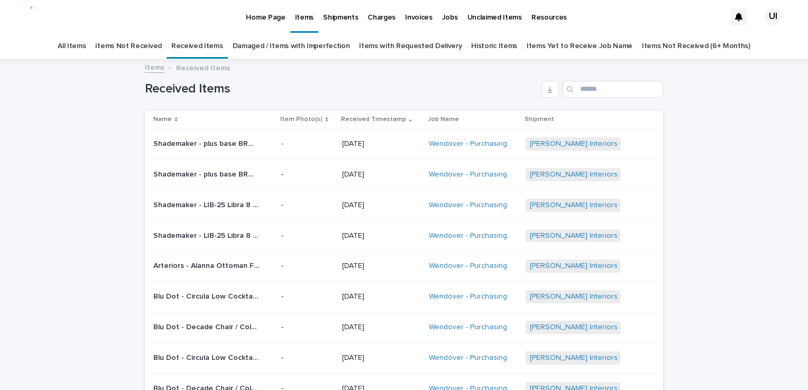
click at [293, 43] on link "Damaged / Items with Imperfection" at bounding box center [291, 46] width 117 height 25
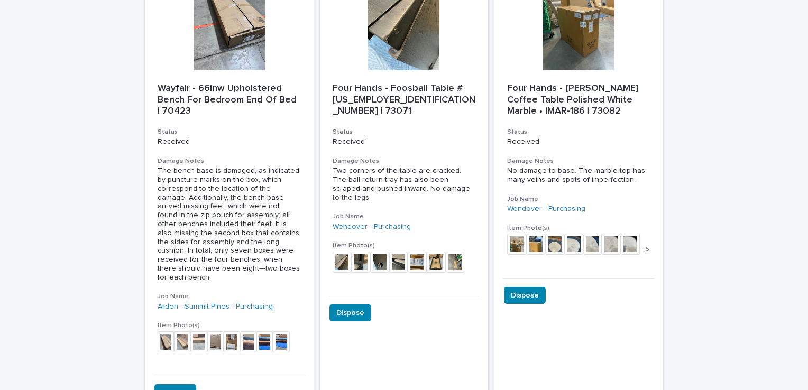
scroll to position [794, 0]
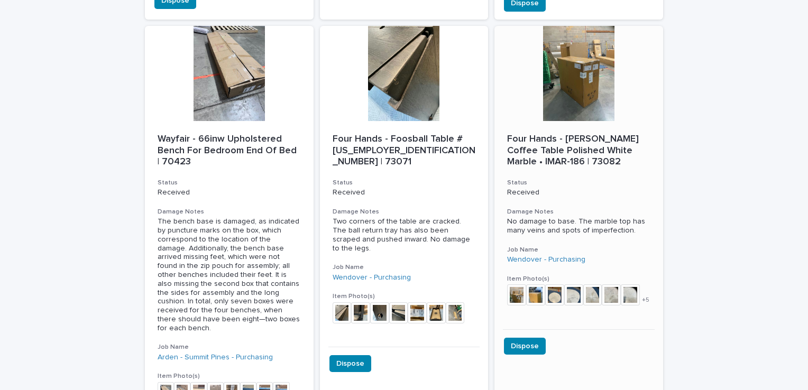
click at [540, 83] on div at bounding box center [579, 73] width 169 height 95
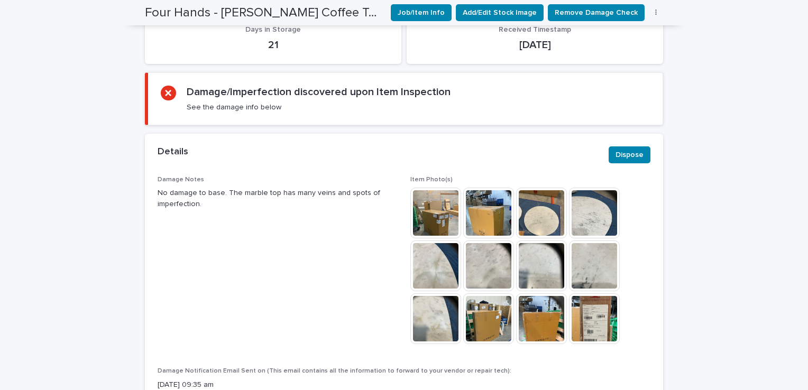
scroll to position [457, 0]
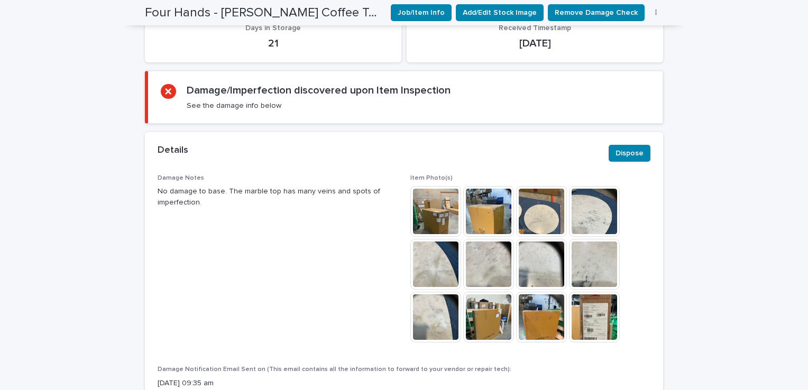
drag, startPoint x: 152, startPoint y: 175, endPoint x: 199, endPoint y: 194, distance: 50.8
click at [199, 194] on div "Damage Notes No damage to base. The marble top has many veins and spots of impe…" at bounding box center [404, 293] width 519 height 236
drag, startPoint x: 199, startPoint y: 194, endPoint x: 190, endPoint y: 193, distance: 9.1
copy p "No damage to base. The marble top has many veins and spots of imperfection."
click at [580, 13] on span "Remove Damage Check" at bounding box center [596, 12] width 83 height 11
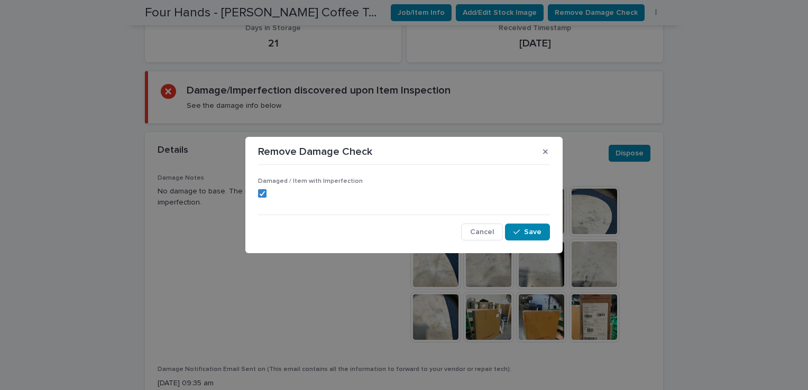
click at [263, 199] on div "Damaged / Item with Imperfection" at bounding box center [404, 192] width 292 height 29
click at [262, 194] on polyline at bounding box center [262, 194] width 5 height 4
click at [542, 234] on button "Save" at bounding box center [527, 232] width 45 height 17
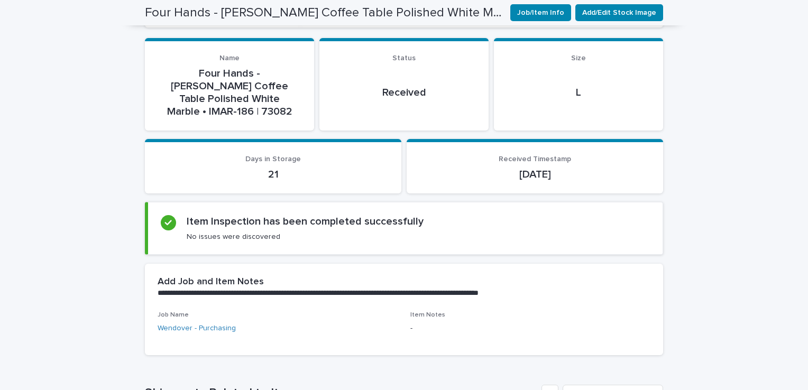
scroll to position [306, 0]
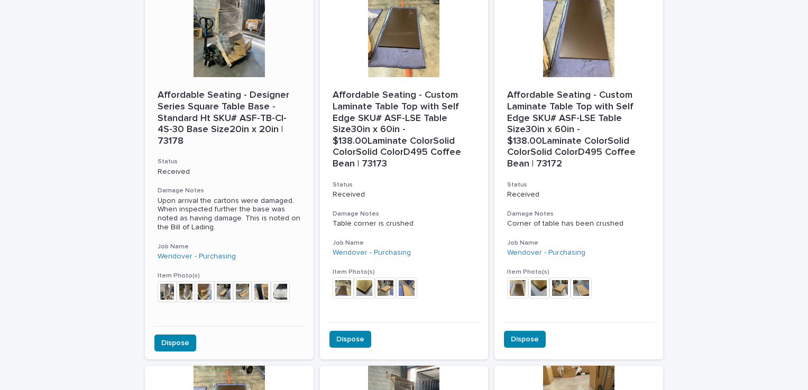
scroll to position [1304, 0]
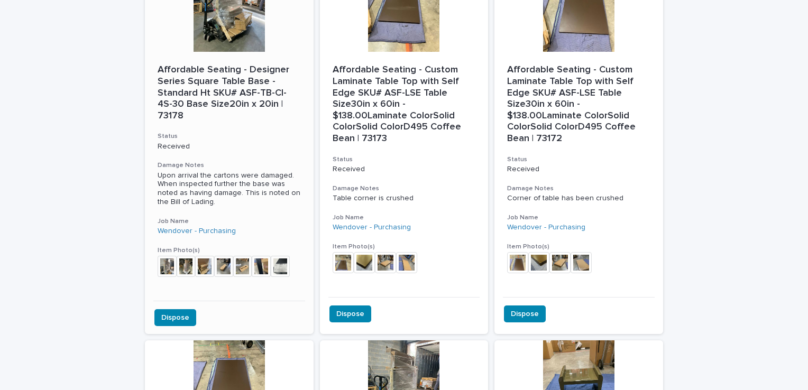
click at [213, 73] on p "Affordable Seating - Designer Series Square Table Base - Standard Ht SKU# ASF-T…" at bounding box center [229, 93] width 143 height 57
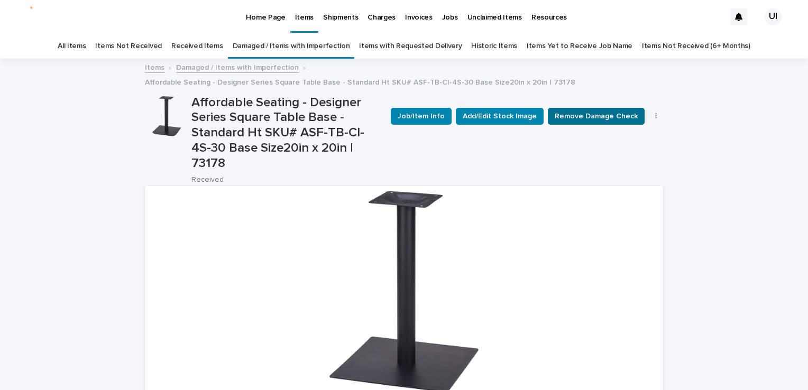
click at [573, 120] on span "Remove Damage Check" at bounding box center [596, 116] width 83 height 11
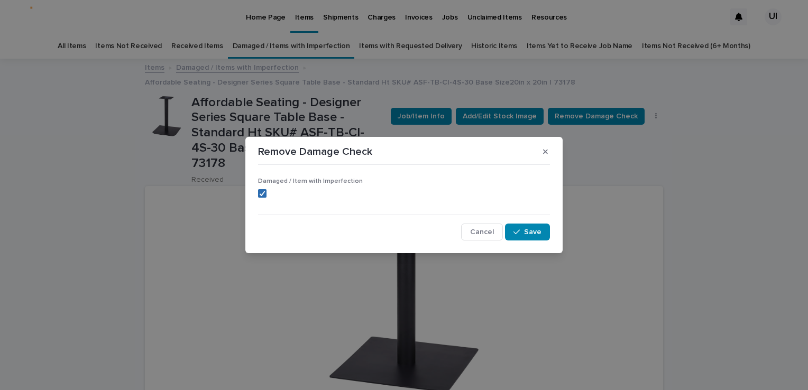
click at [265, 192] on icon at bounding box center [262, 193] width 6 height 5
click at [549, 230] on button "Save" at bounding box center [527, 232] width 45 height 17
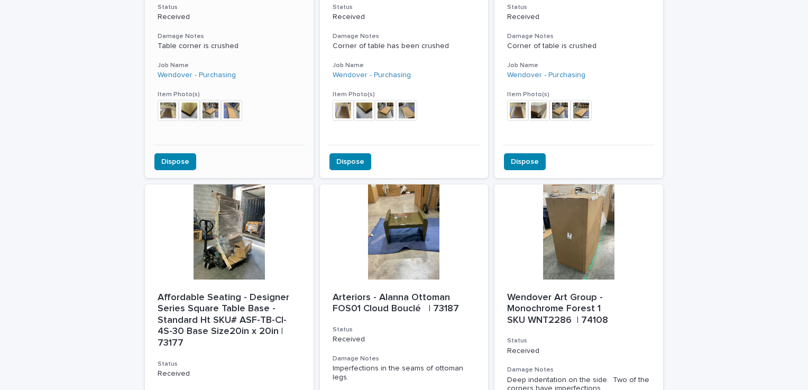
scroll to position [1462, 0]
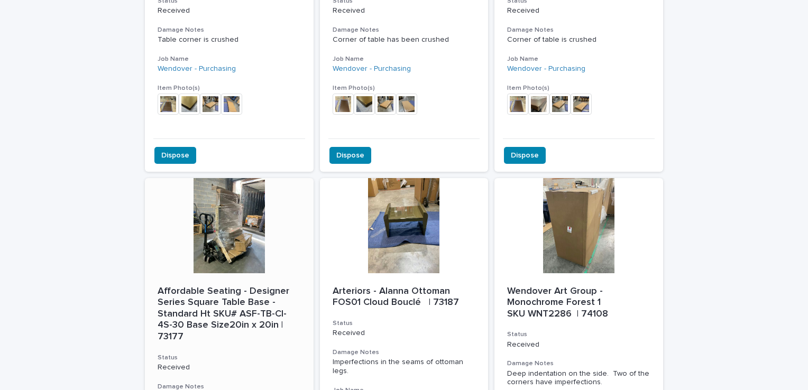
click at [202, 180] on div at bounding box center [229, 225] width 169 height 95
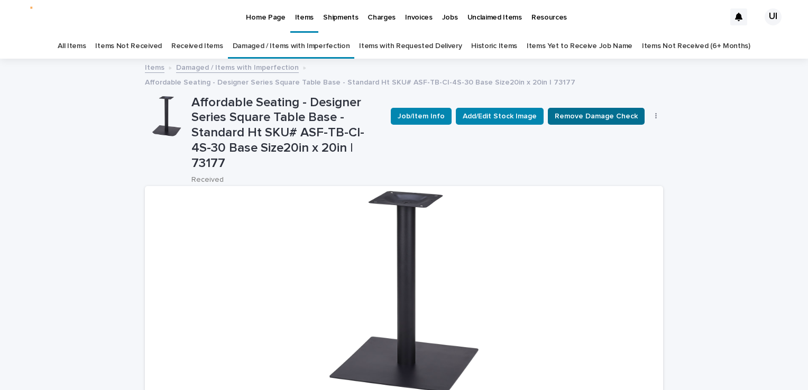
click at [607, 110] on button "Remove Damage Check" at bounding box center [596, 116] width 97 height 17
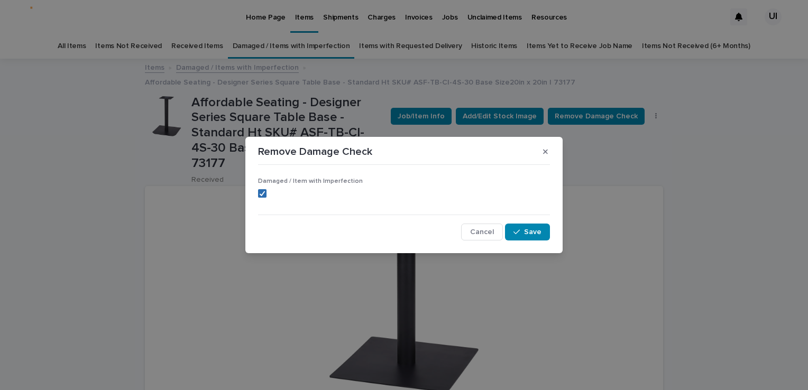
click at [264, 191] on icon at bounding box center [262, 193] width 6 height 5
click at [531, 228] on button "Save" at bounding box center [527, 232] width 45 height 17
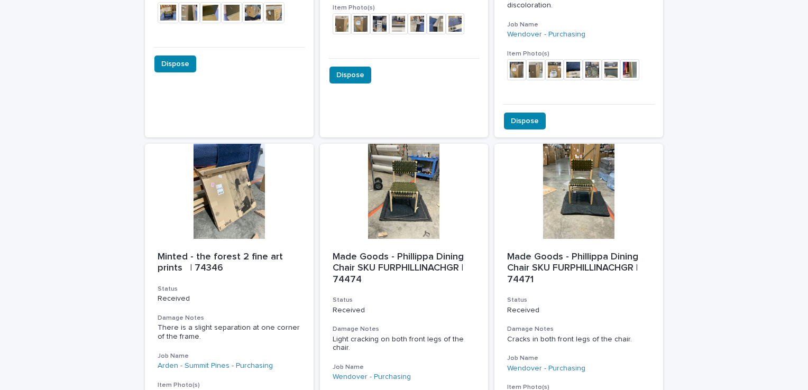
scroll to position [1939, 0]
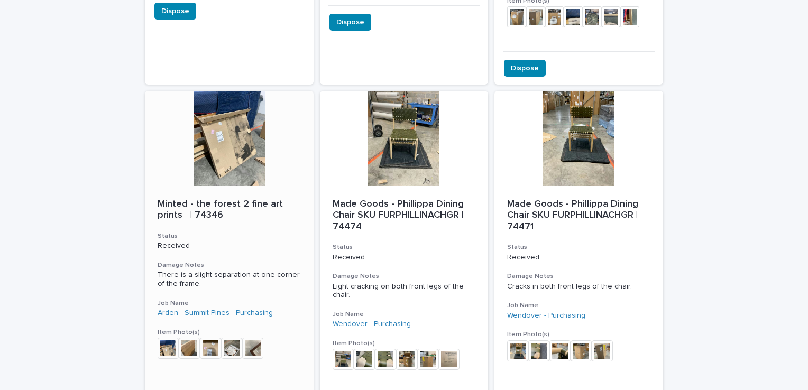
click at [232, 117] on div at bounding box center [229, 138] width 169 height 95
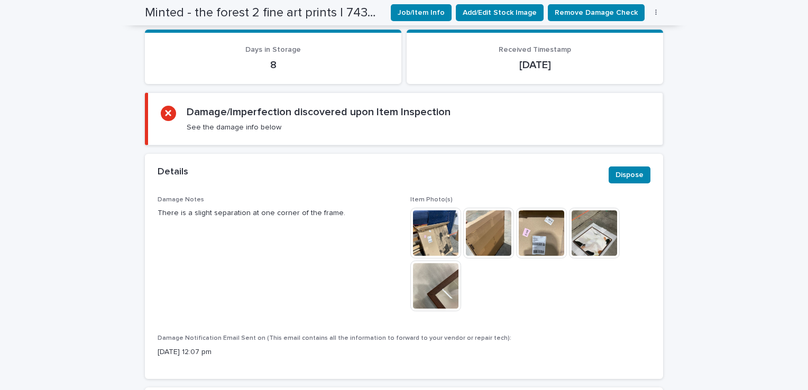
scroll to position [426, 0]
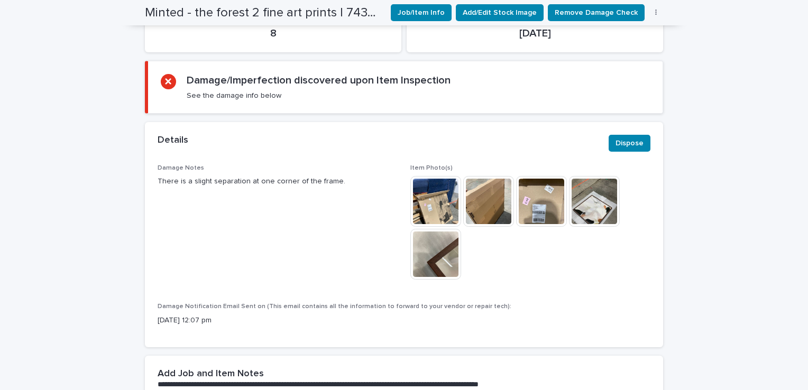
click at [421, 282] on div "Item Photo(s) This file cannot be opened Download File" at bounding box center [531, 228] width 240 height 126
click at [420, 273] on img at bounding box center [436, 254] width 51 height 51
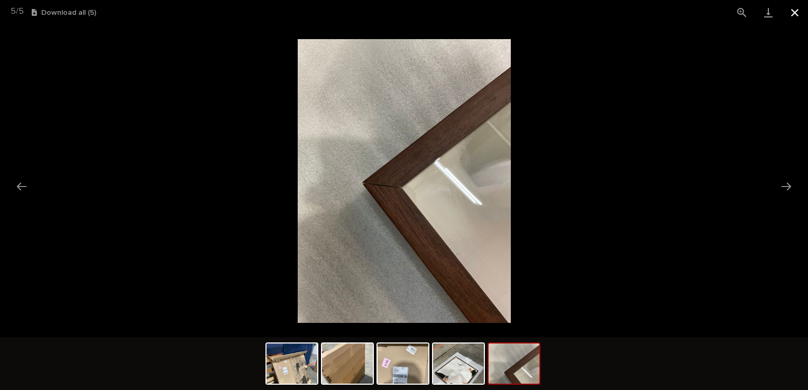
click at [789, 13] on button "Close gallery" at bounding box center [795, 12] width 26 height 25
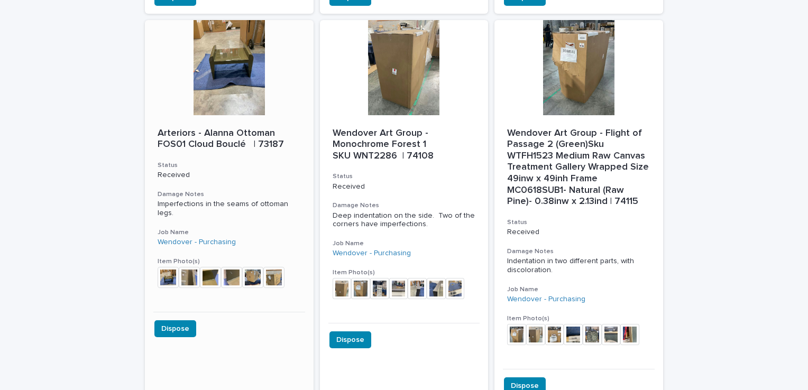
scroll to position [1621, 0]
click at [217, 85] on div at bounding box center [229, 67] width 169 height 95
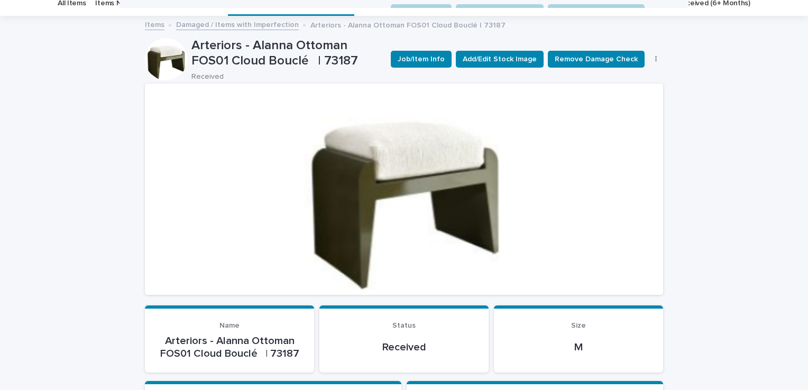
scroll to position [34, 0]
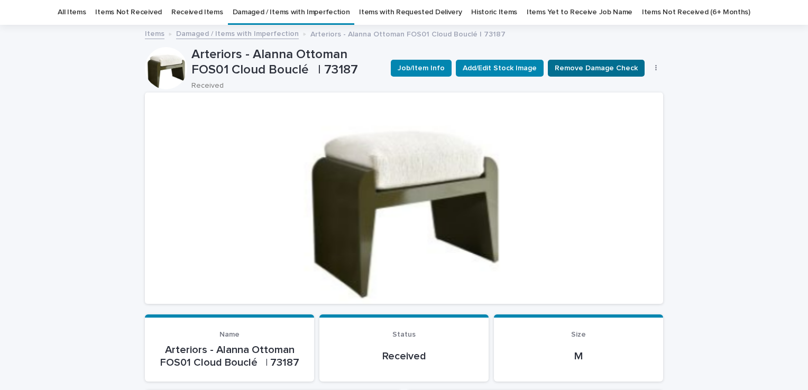
click at [588, 68] on span "Remove Damage Check" at bounding box center [596, 68] width 83 height 11
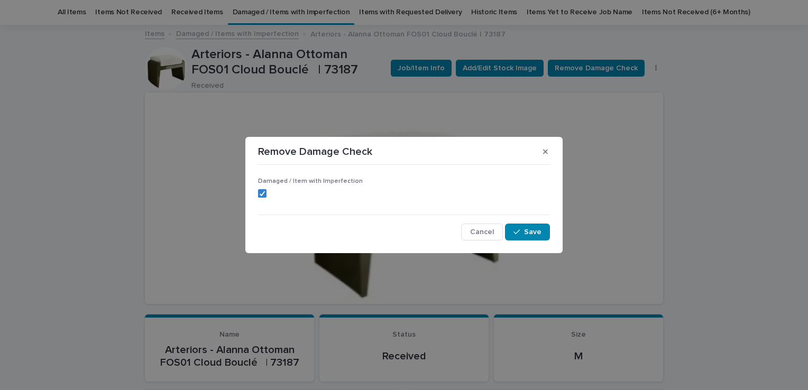
click at [269, 192] on label at bounding box center [404, 193] width 292 height 8
click at [540, 232] on span "Save" at bounding box center [532, 232] width 17 height 7
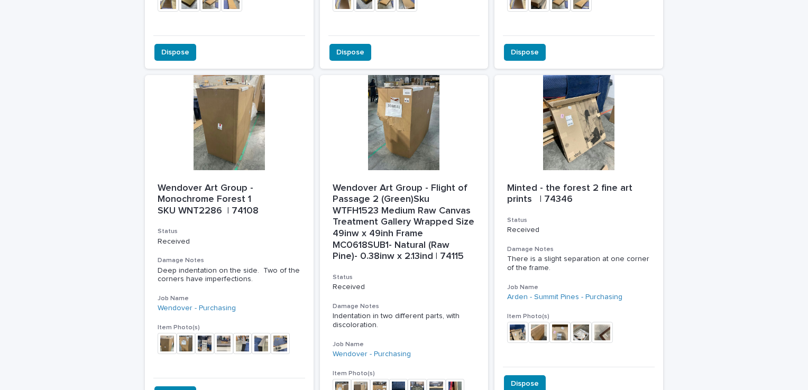
scroll to position [1568, 0]
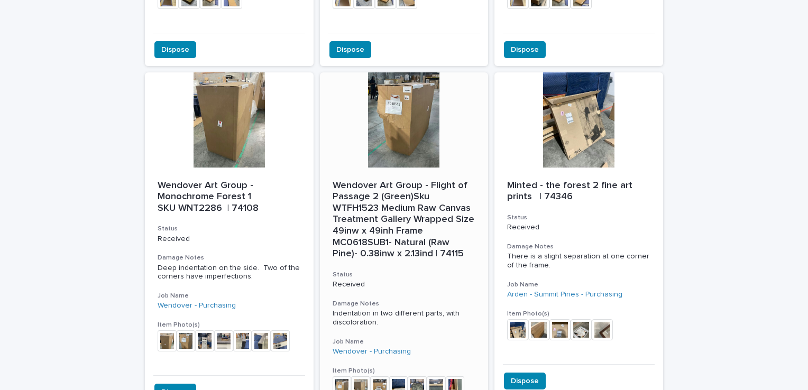
click at [351, 86] on div at bounding box center [404, 119] width 169 height 95
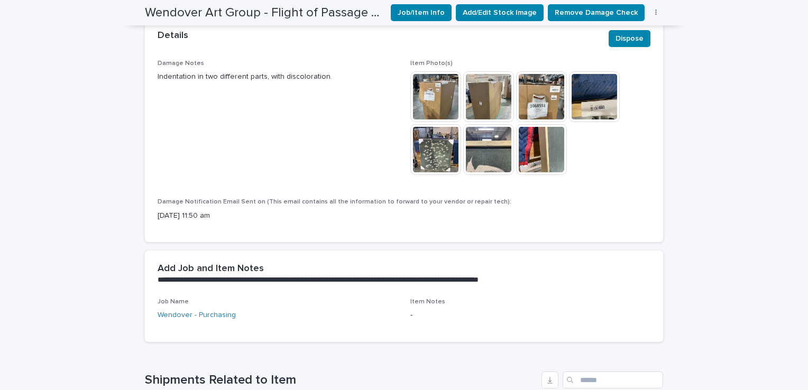
scroll to position [592, 0]
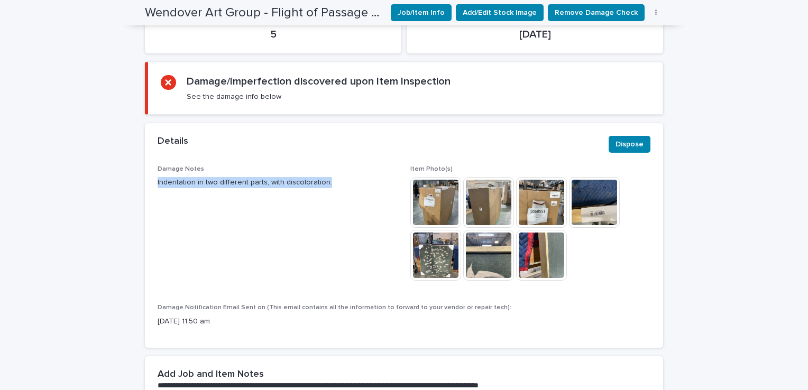
drag, startPoint x: 152, startPoint y: 179, endPoint x: 322, endPoint y: 187, distance: 170.0
click at [322, 187] on div "Damage Notes Indentation in two different parts, with discoloration. Item Photo…" at bounding box center [404, 257] width 519 height 183
drag, startPoint x: 322, startPoint y: 187, endPoint x: 316, endPoint y: 187, distance: 5.8
copy p "Indentation in two different parts, with discoloration."
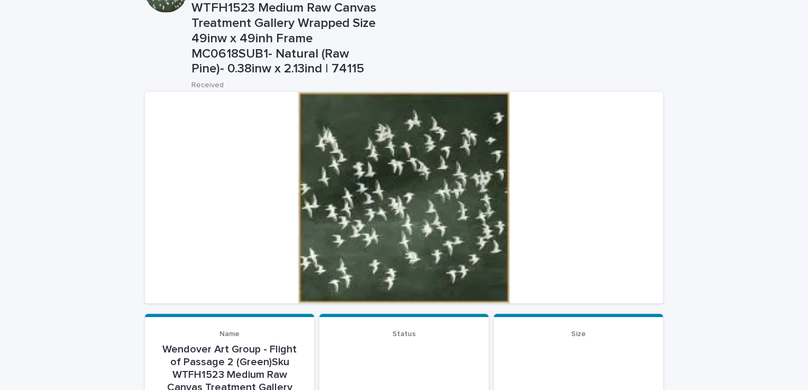
scroll to position [10, 0]
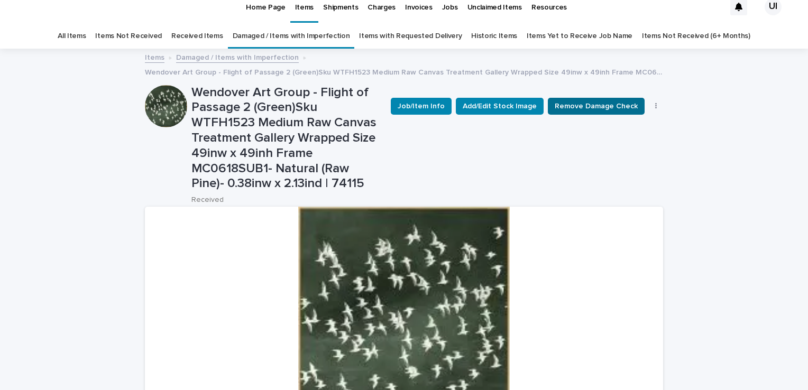
click at [586, 105] on span "Remove Damage Check" at bounding box center [596, 106] width 83 height 11
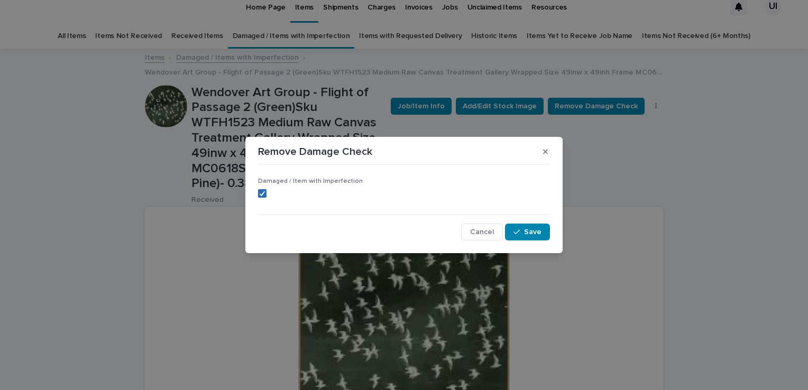
click at [260, 192] on icon at bounding box center [262, 193] width 6 height 5
click at [525, 238] on button "Save" at bounding box center [527, 232] width 45 height 17
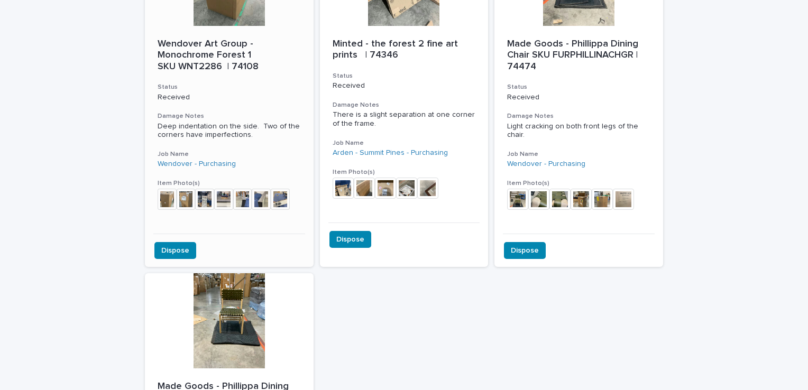
scroll to position [1621, 0]
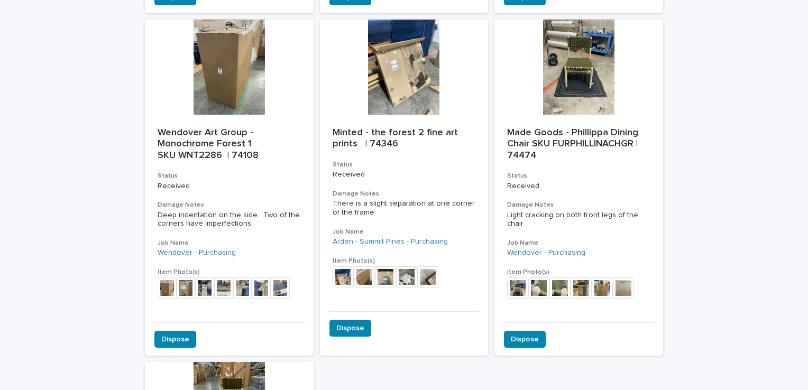
drag, startPoint x: 30, startPoint y: 156, endPoint x: 64, endPoint y: 146, distance: 35.7
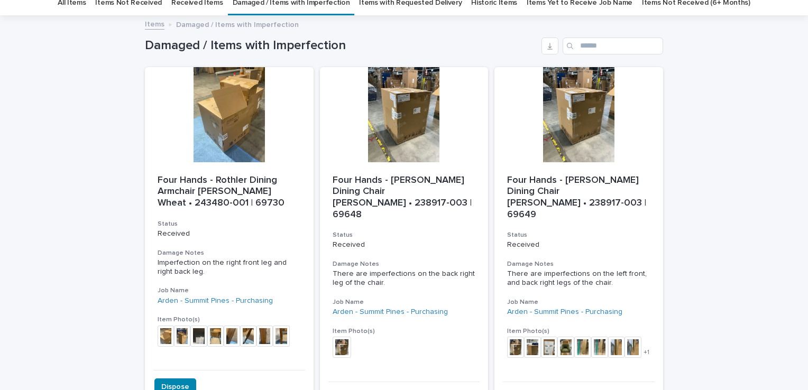
scroll to position [0, 0]
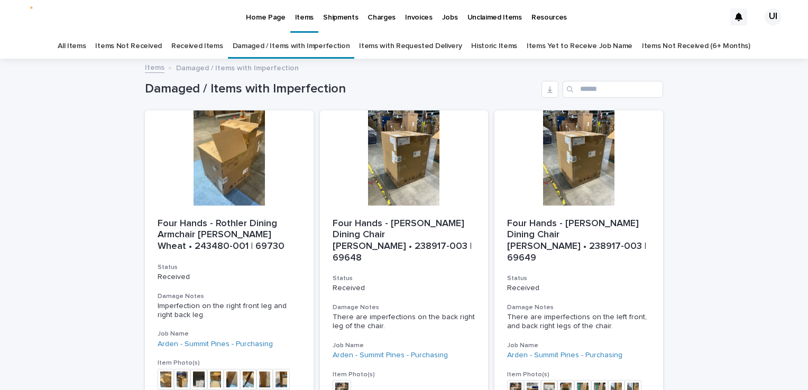
click at [199, 42] on link "Received Items" at bounding box center [197, 46] width 52 height 25
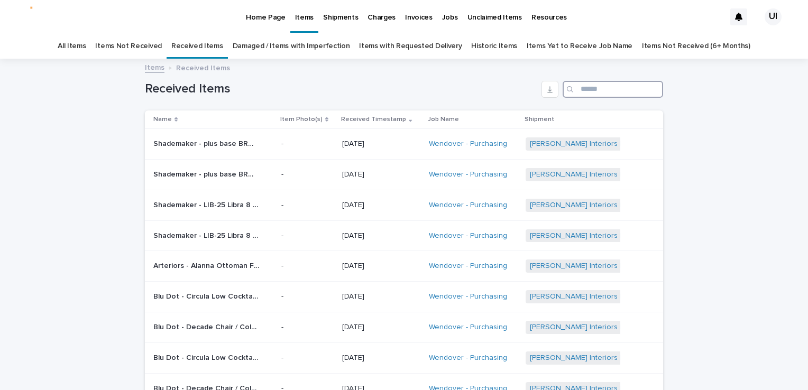
click at [616, 94] on input "Search" at bounding box center [613, 89] width 101 height 17
click at [632, 90] on input "********" at bounding box center [613, 89] width 101 height 17
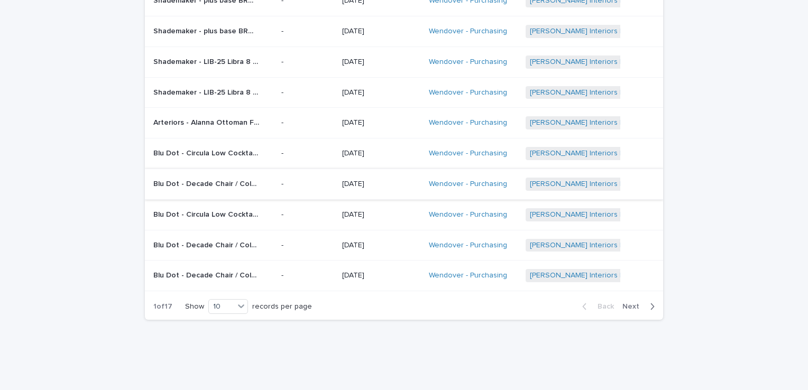
scroll to position [163, 0]
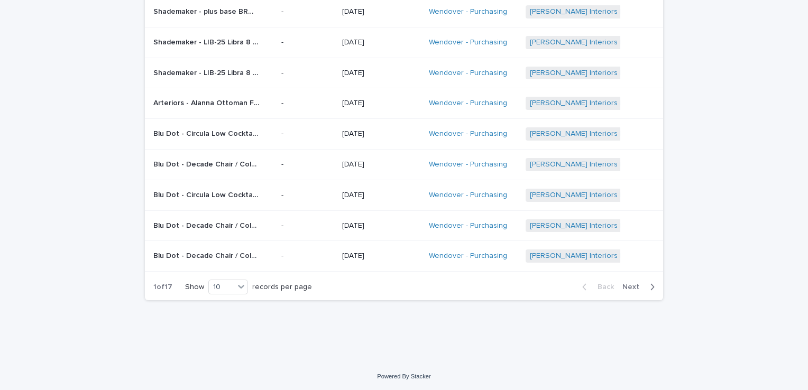
click at [629, 288] on span "Next" at bounding box center [634, 287] width 23 height 7
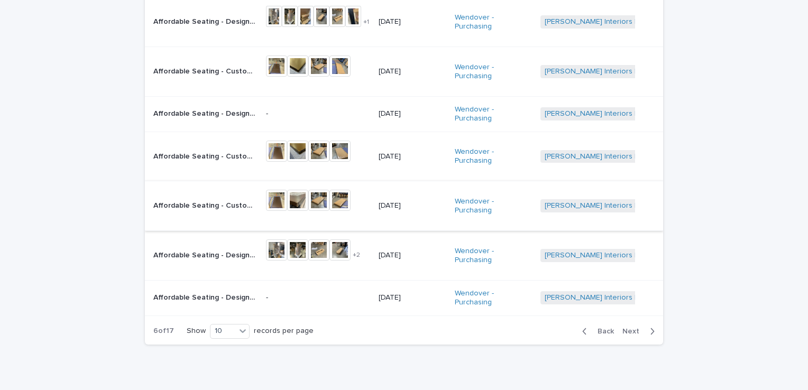
scroll to position [258, 0]
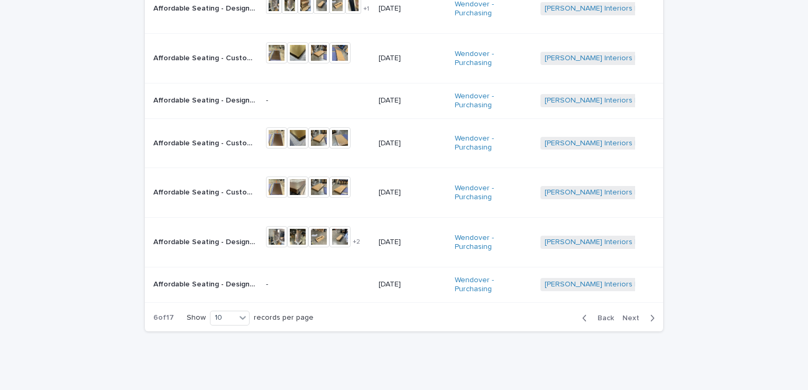
click at [633, 315] on span "Next" at bounding box center [634, 318] width 23 height 7
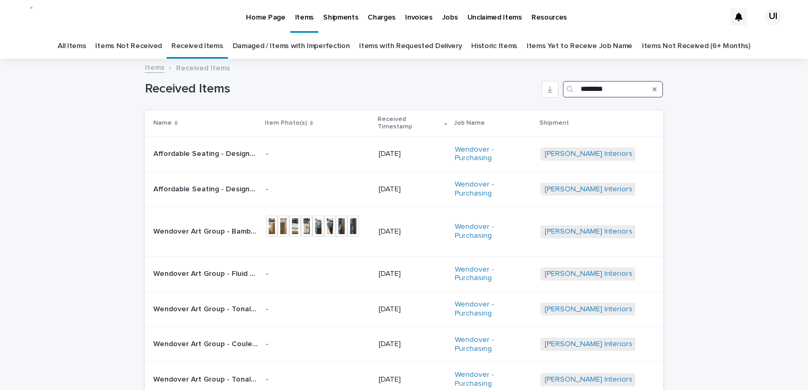
click at [619, 88] on input "********" at bounding box center [613, 89] width 101 height 17
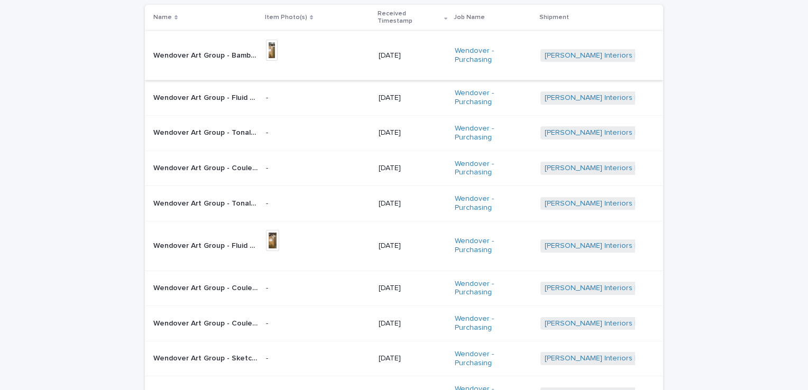
scroll to position [136, 0]
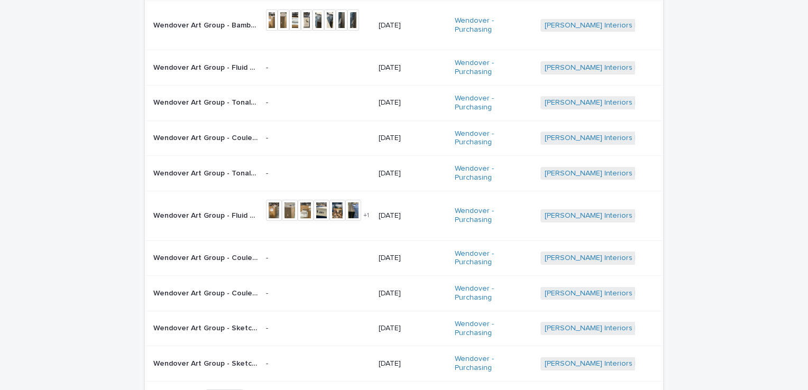
type input "**********"
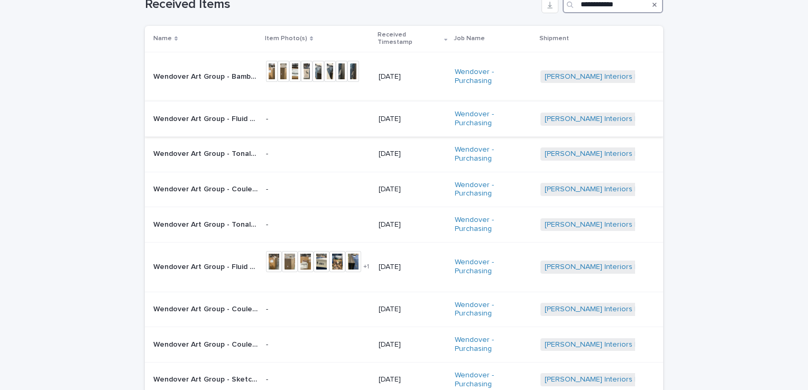
scroll to position [0, 0]
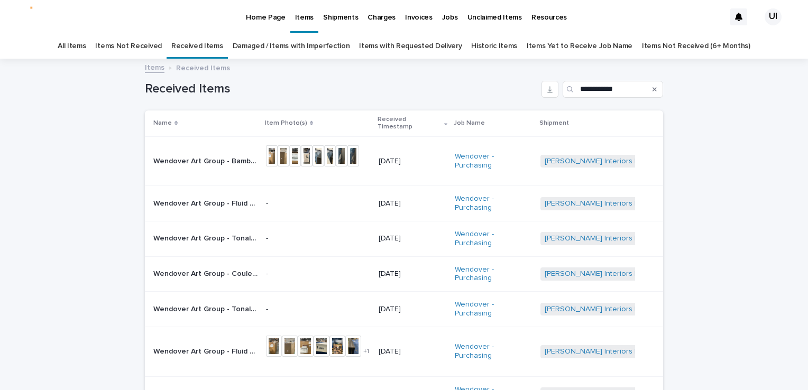
click at [320, 48] on link "Damaged / Items with Imperfection" at bounding box center [291, 46] width 117 height 25
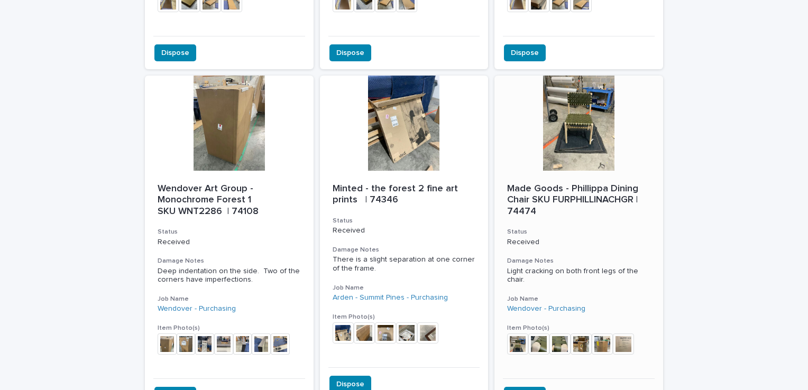
scroll to position [1481, 0]
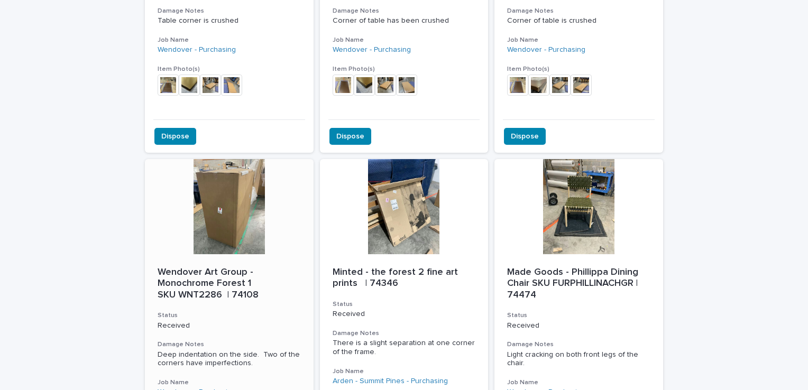
click at [210, 180] on div at bounding box center [229, 206] width 169 height 95
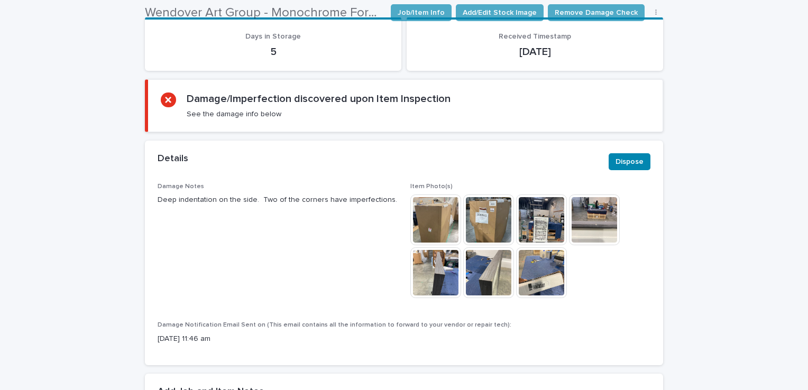
scroll to position [442, 0]
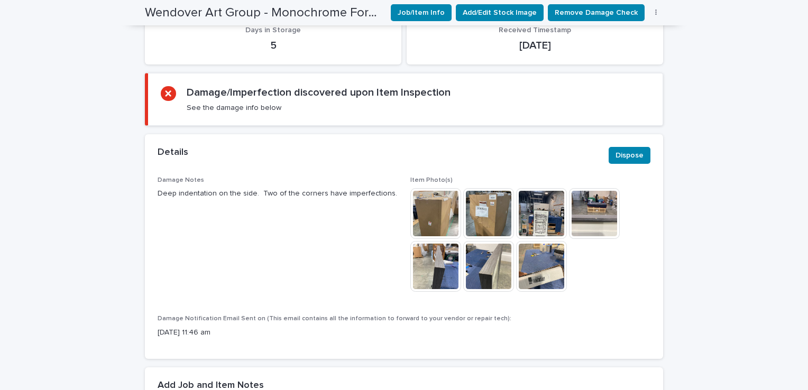
click at [447, 266] on img at bounding box center [436, 266] width 51 height 51
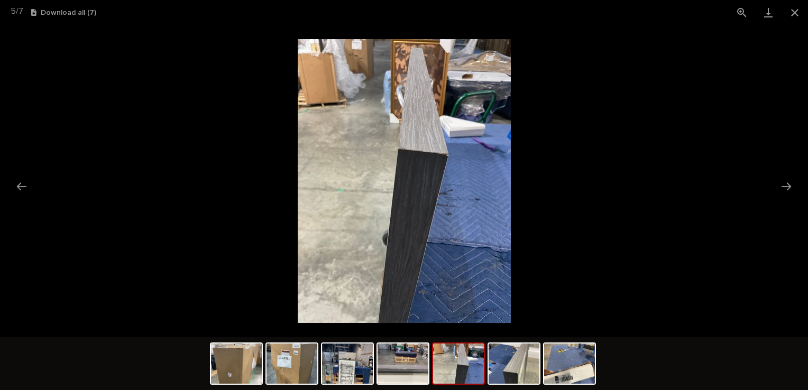
click at [453, 359] on img at bounding box center [458, 364] width 51 height 40
click at [498, 366] on img at bounding box center [514, 364] width 51 height 40
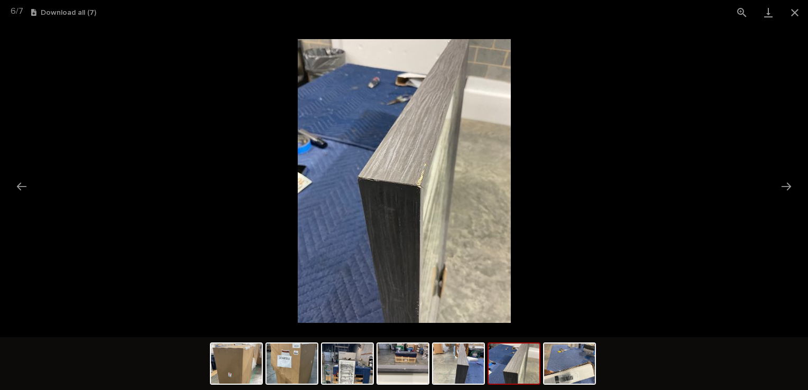
click at [533, 377] on img at bounding box center [514, 364] width 51 height 40
click at [526, 374] on img at bounding box center [514, 364] width 51 height 40
click at [417, 366] on img at bounding box center [403, 364] width 51 height 40
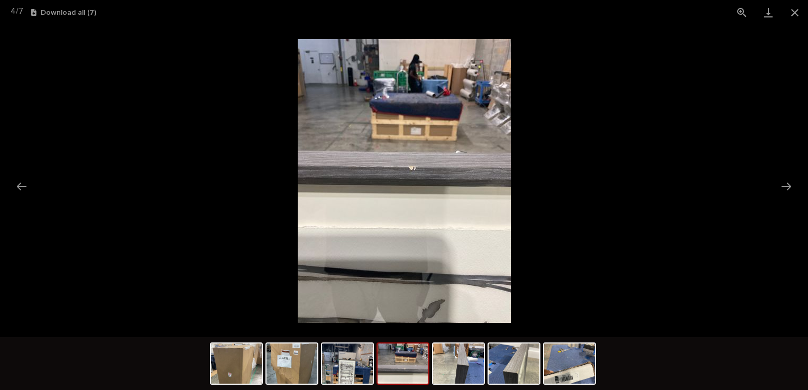
scroll to position [0, 0]
click at [451, 380] on img at bounding box center [458, 364] width 51 height 40
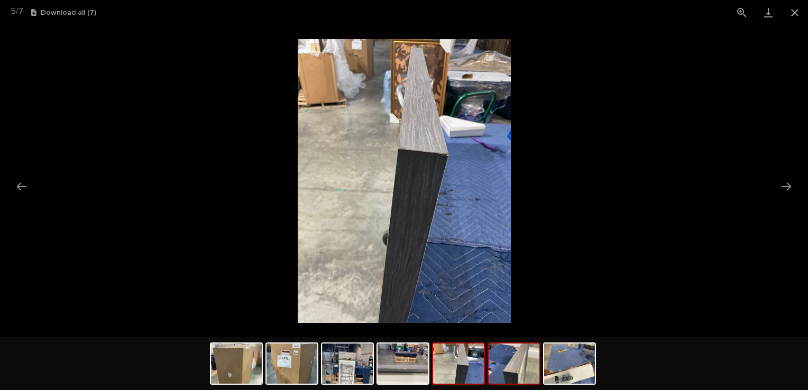
click at [503, 372] on img at bounding box center [514, 364] width 51 height 40
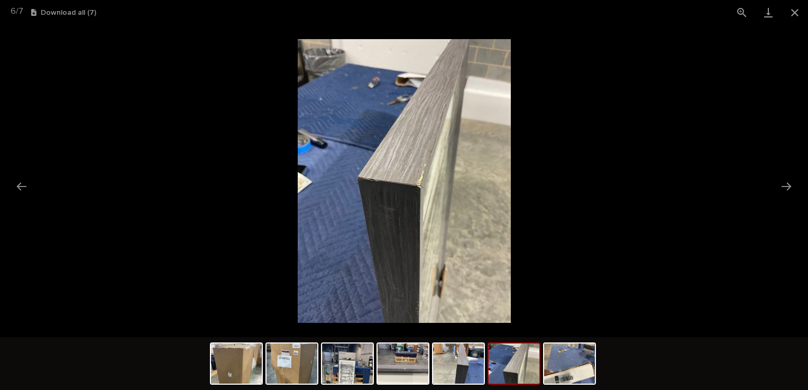
drag, startPoint x: 80, startPoint y: 139, endPoint x: 98, endPoint y: 134, distance: 18.6
click at [80, 139] on picture at bounding box center [404, 181] width 808 height 313
click at [797, 16] on button "Close gallery" at bounding box center [795, 12] width 26 height 25
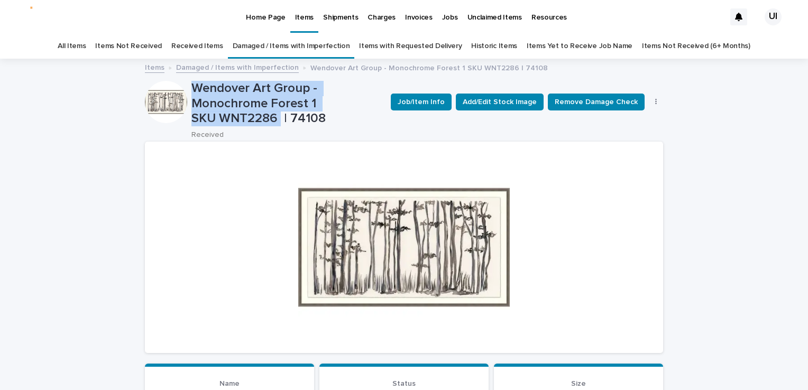
drag, startPoint x: 189, startPoint y: 83, endPoint x: 278, endPoint y: 117, distance: 95.5
click at [278, 117] on p "Wendover Art Group - Monochrome Forest 1 SKU WNT2286 | 74108" at bounding box center [287, 104] width 191 height 46
drag, startPoint x: 278, startPoint y: 117, endPoint x: 267, endPoint y: 122, distance: 11.9
copy p "Wendover Art Group - Monochrome Forest 1 SKU WNT2286"
click at [278, 14] on p "Home Page" at bounding box center [265, 11] width 39 height 22
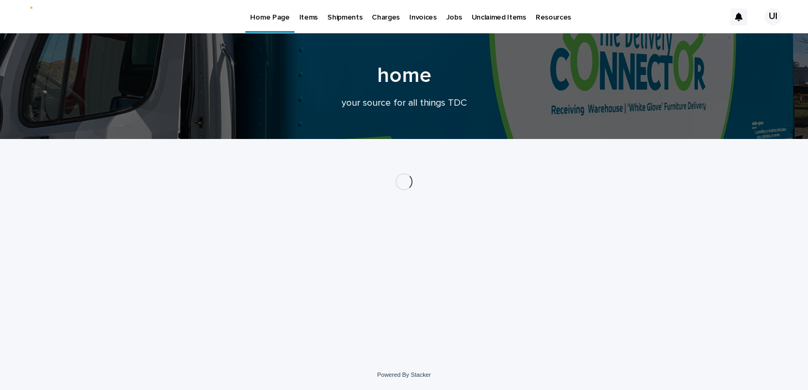
click at [307, 19] on p "Items" at bounding box center [308, 11] width 19 height 22
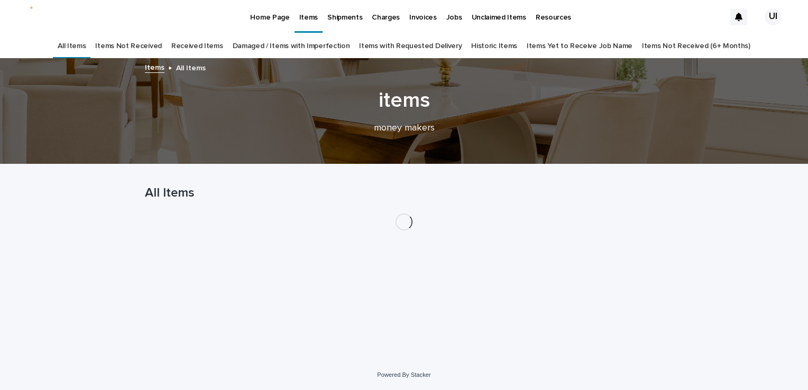
click at [208, 48] on link "Received Items" at bounding box center [197, 46] width 52 height 25
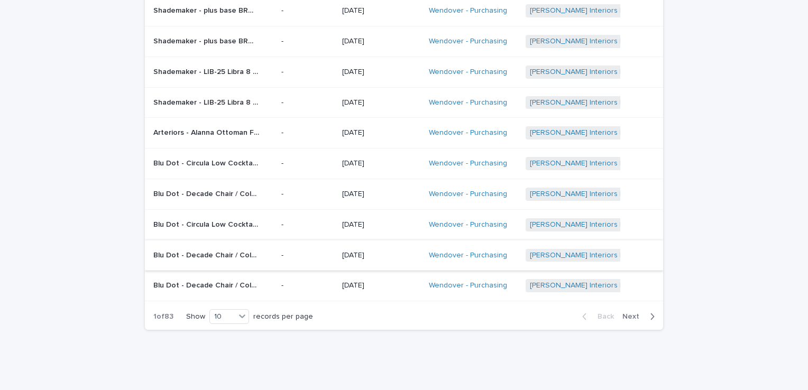
scroll to position [159, 0]
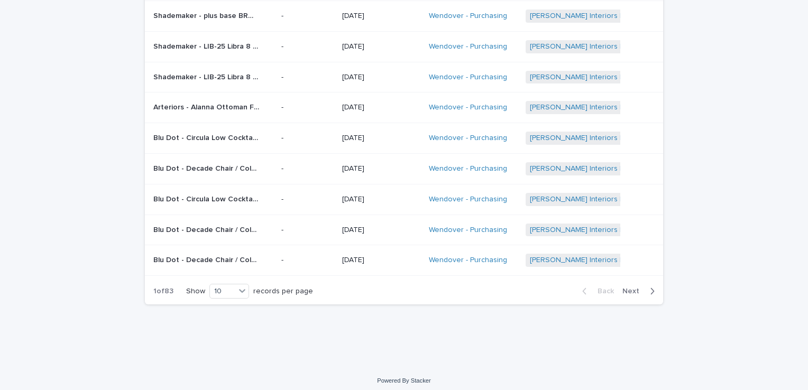
click at [631, 285] on div "Back Next" at bounding box center [618, 291] width 89 height 26
click at [630, 288] on span "Next" at bounding box center [634, 291] width 23 height 7
click at [6, 278] on div "Loading... Saving… Loading... Saving… Received Items Name Item Photo(s) Receive…" at bounding box center [404, 133] width 808 height 465
click at [11, 149] on div "Loading... Saving… Loading... Saving… Received Items Name Item Photo(s) Receive…" at bounding box center [404, 133] width 808 height 465
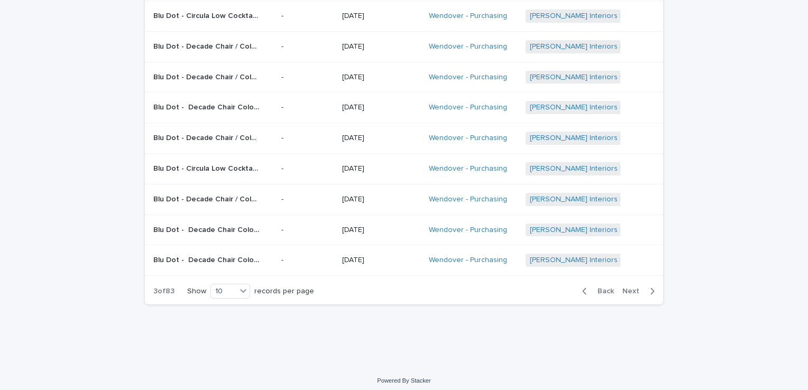
click at [9, 79] on div "Loading... Saving… Loading... Saving… Received Items Name Item Photo(s) Receive…" at bounding box center [404, 133] width 808 height 465
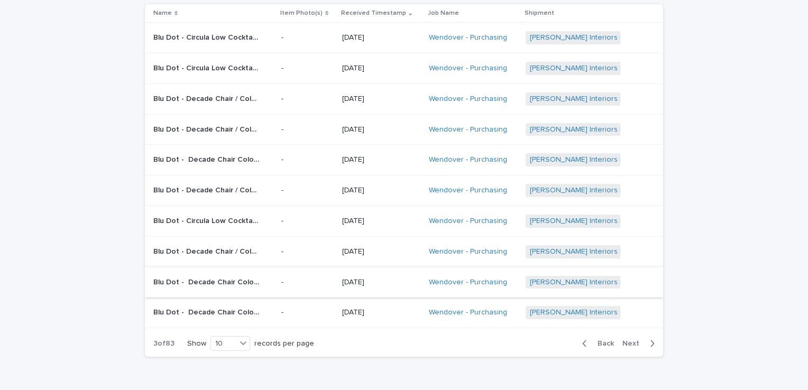
scroll to position [163, 0]
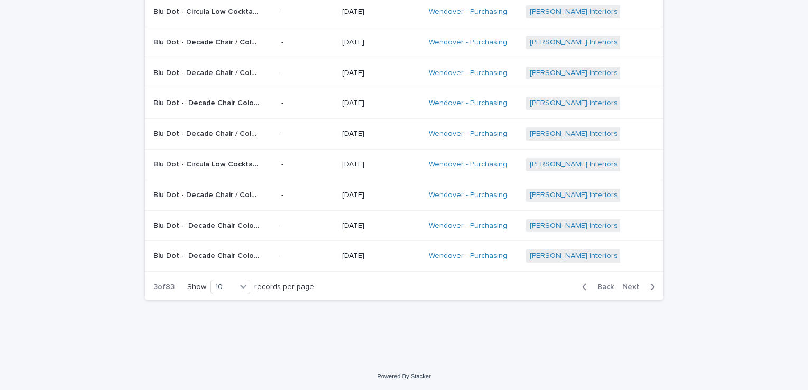
click at [593, 284] on span "Back" at bounding box center [603, 287] width 23 height 7
drag, startPoint x: 592, startPoint y: 281, endPoint x: 544, endPoint y: 274, distance: 48.2
click at [590, 283] on button "Back" at bounding box center [596, 288] width 44 height 10
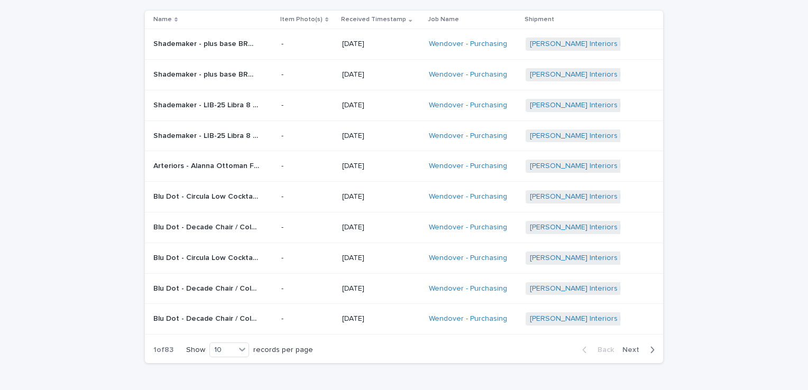
scroll to position [106, 0]
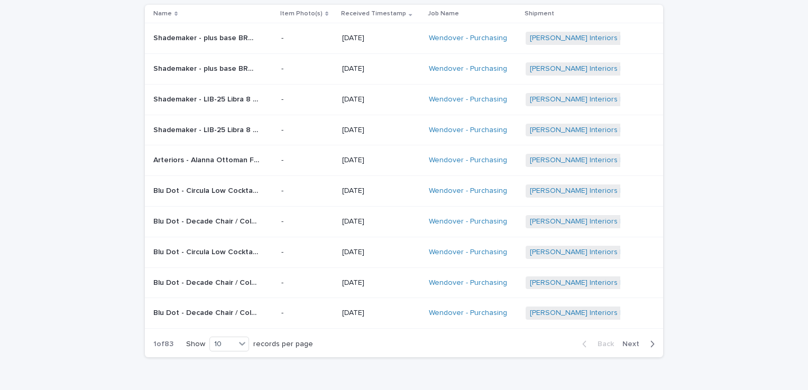
click at [12, 143] on div "Loading... Saving… Loading... Saving… Received Items Name Item Photo(s) Receive…" at bounding box center [404, 186] width 808 height 465
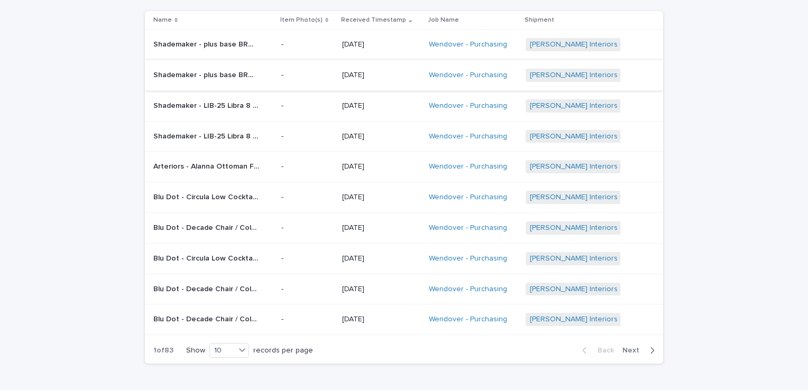
scroll to position [106, 0]
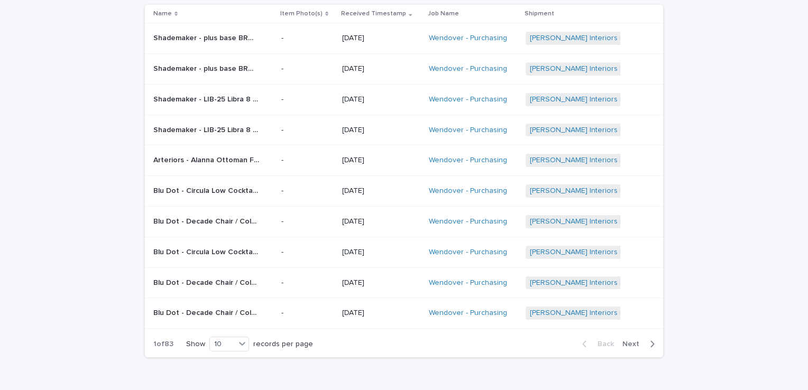
click at [629, 346] on span "Next" at bounding box center [634, 344] width 23 height 7
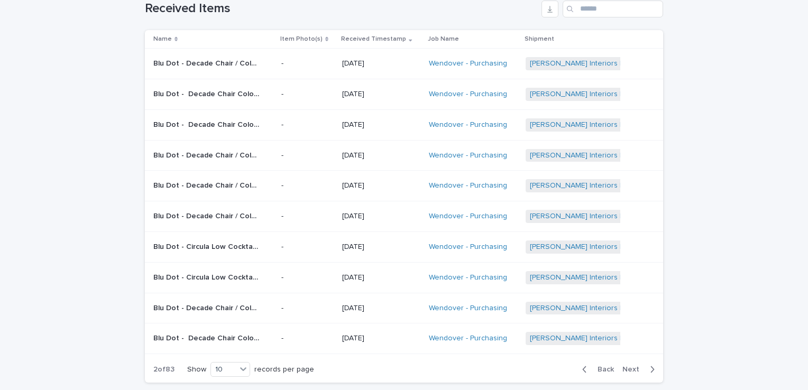
scroll to position [106, 0]
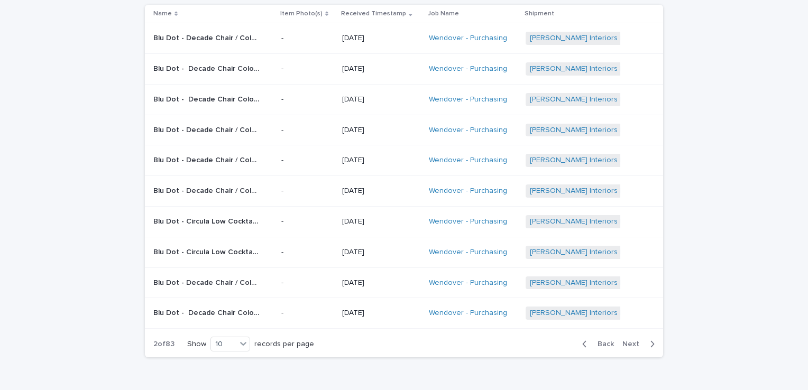
click at [632, 342] on span "Next" at bounding box center [634, 344] width 23 height 7
click at [614, 344] on button "Back" at bounding box center [596, 345] width 44 height 10
click at [610, 342] on span "Back" at bounding box center [603, 344] width 23 height 7
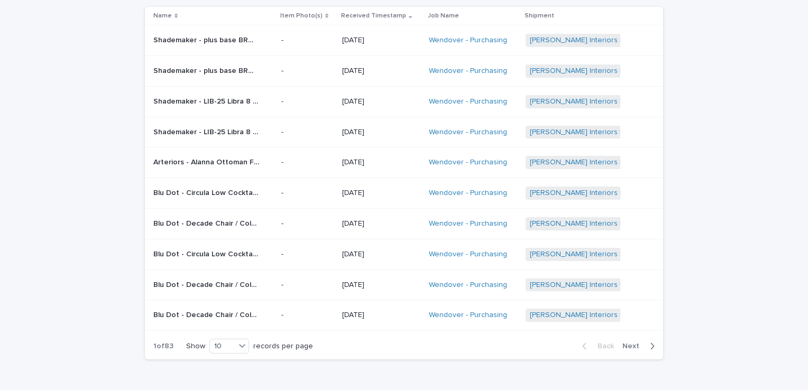
scroll to position [106, 0]
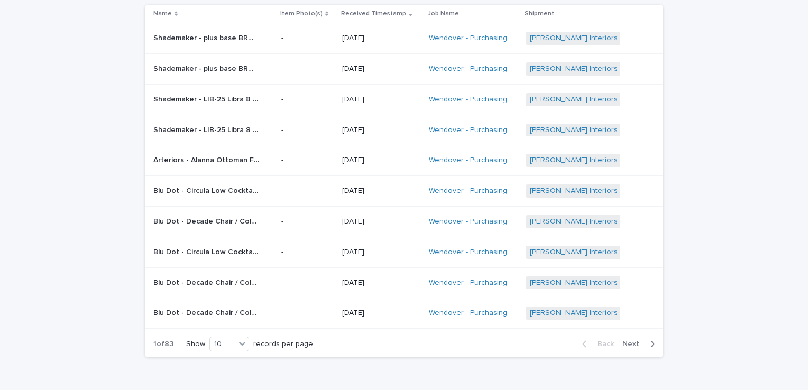
click at [631, 342] on span "Next" at bounding box center [634, 344] width 23 height 7
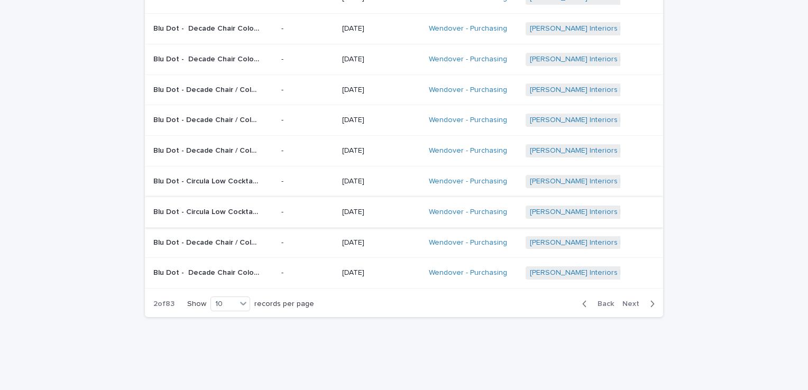
scroll to position [159, 0]
